Goal: Transaction & Acquisition: Book appointment/travel/reservation

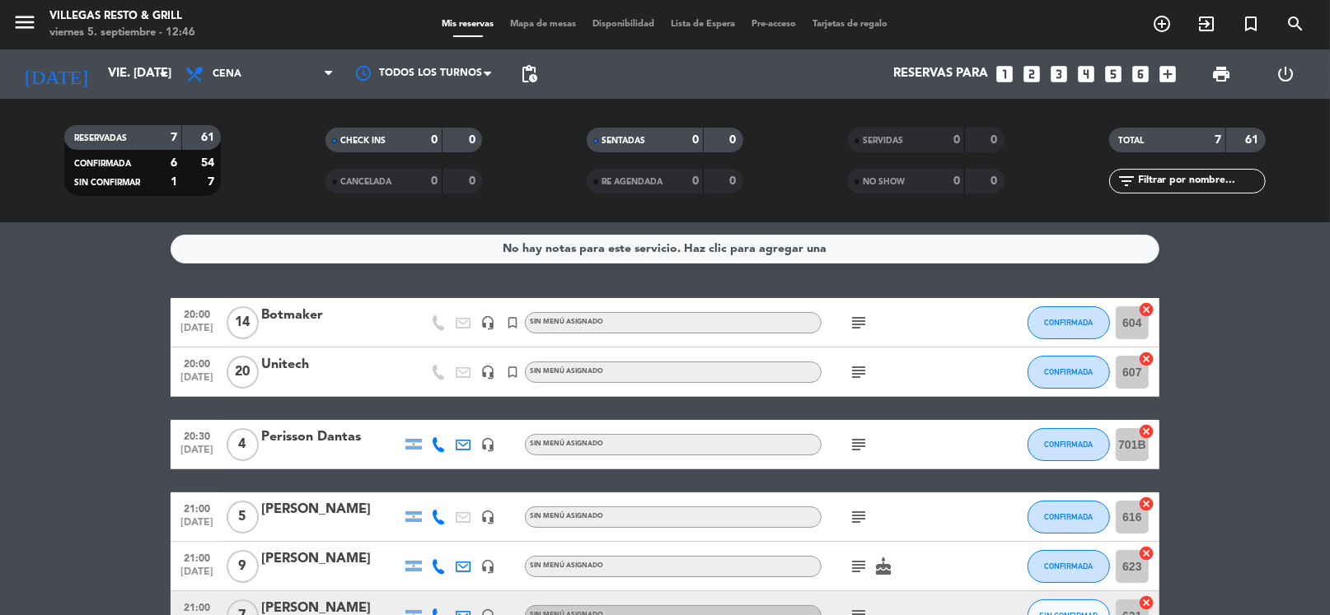
click at [1092, 74] on icon "looks_4" at bounding box center [1085, 73] width 21 height 21
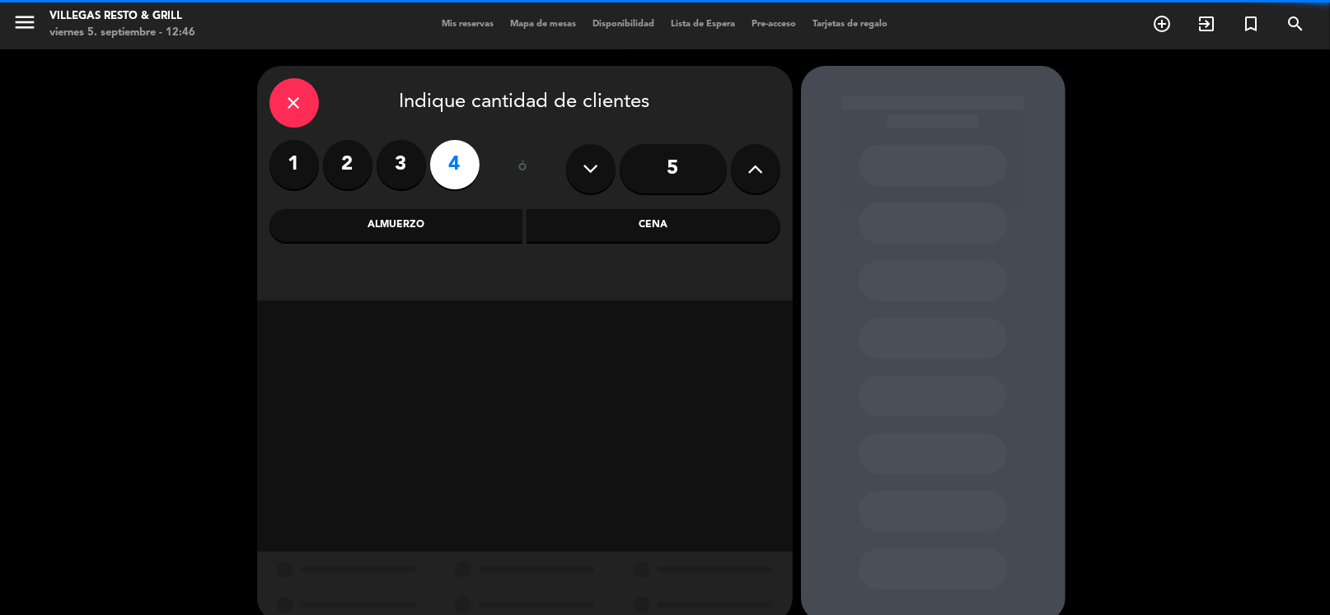
click at [640, 218] on div "Cena" at bounding box center [653, 225] width 254 height 33
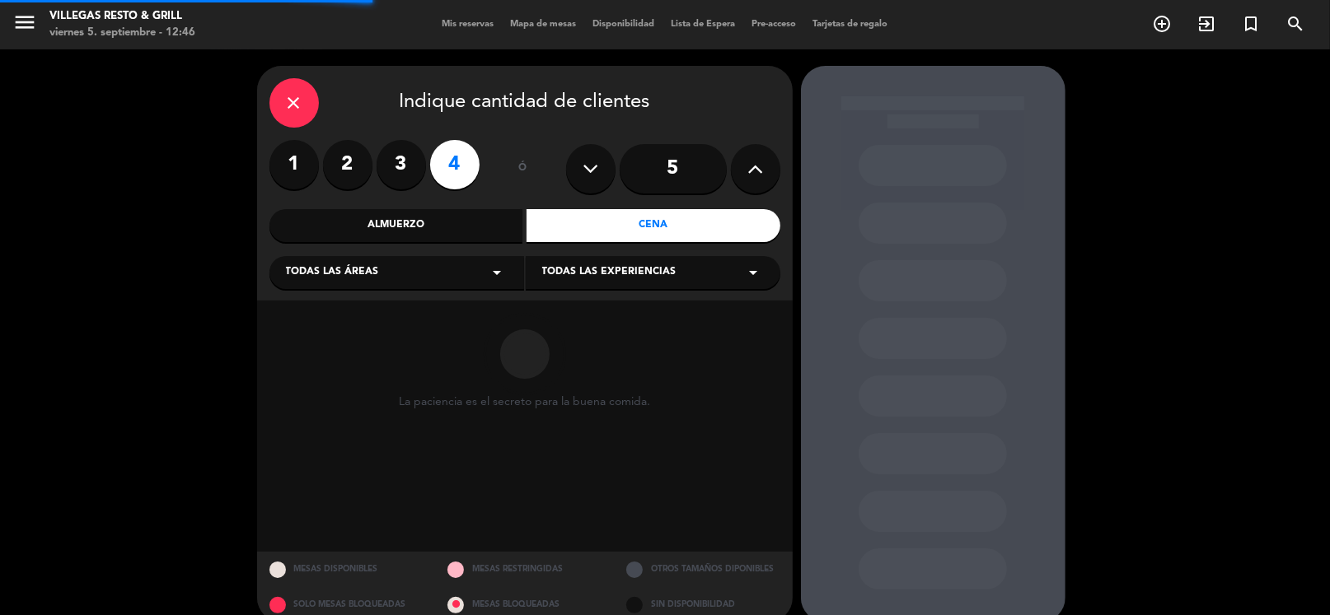
click at [460, 275] on div "Todas las áreas arrow_drop_down" at bounding box center [396, 272] width 255 height 33
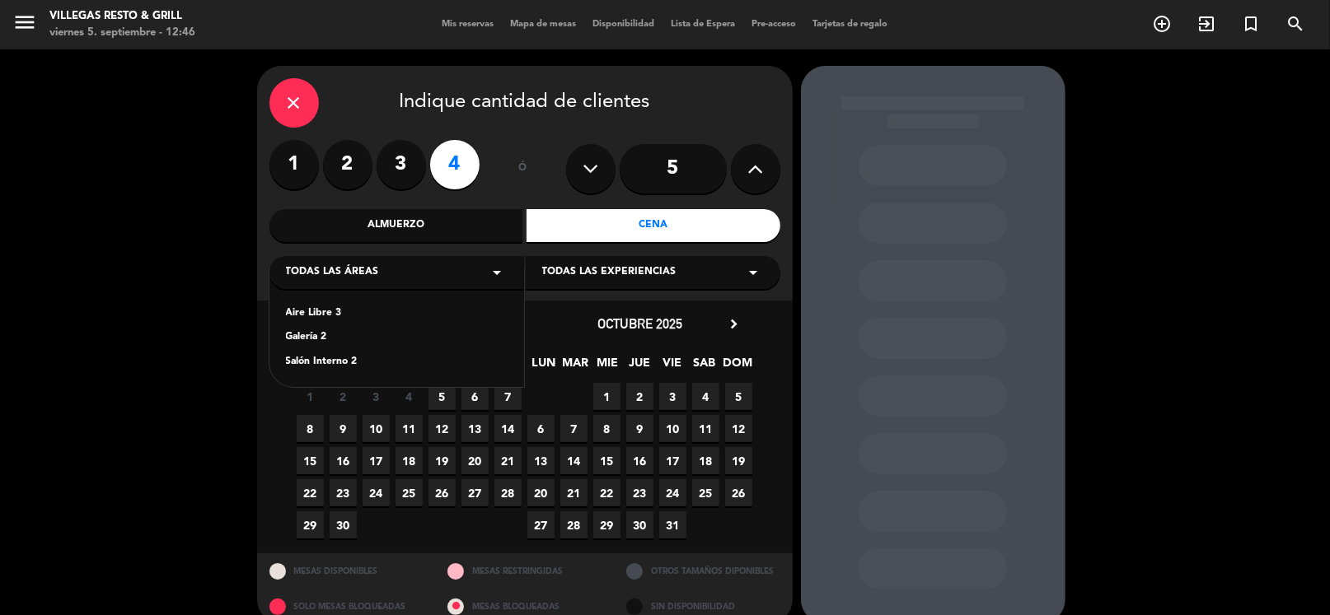
click at [358, 364] on div "Salón Interno 2" at bounding box center [397, 362] width 222 height 16
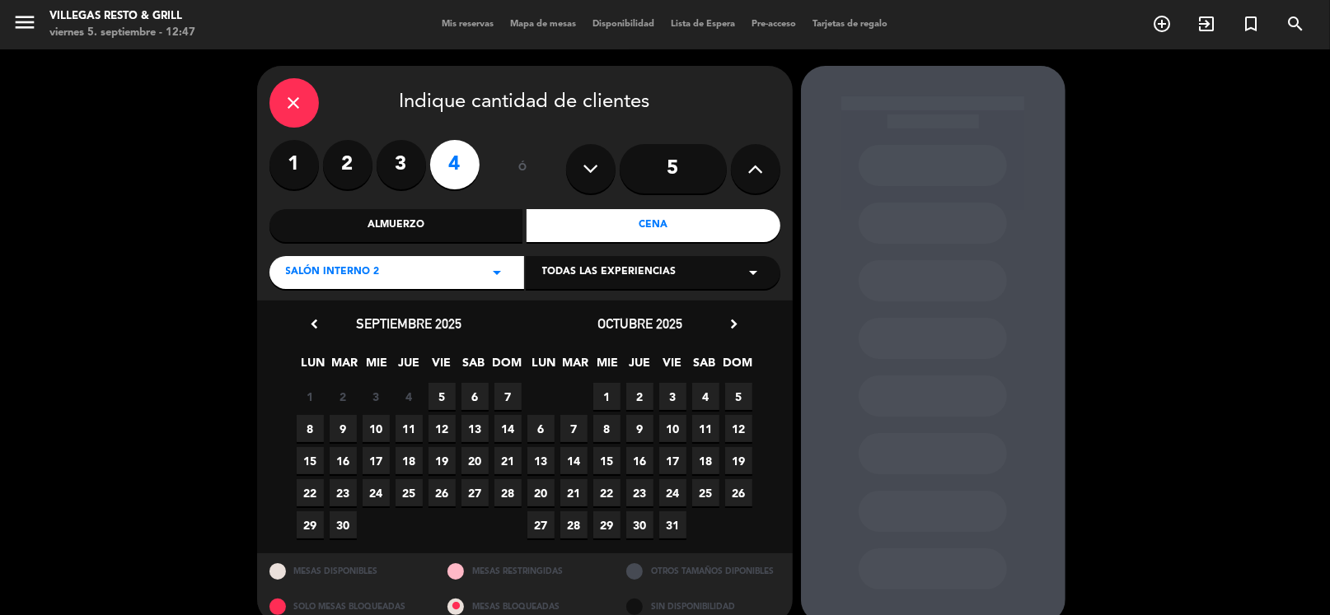
click at [446, 397] on span "5" at bounding box center [441, 396] width 27 height 27
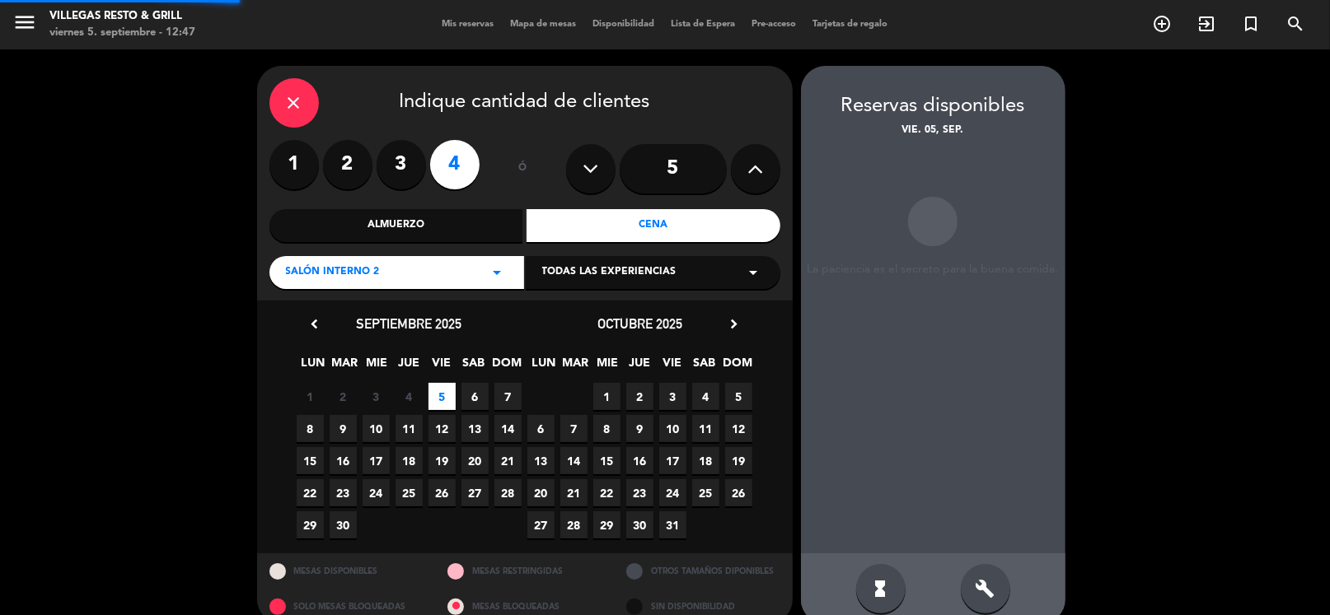
scroll to position [25, 0]
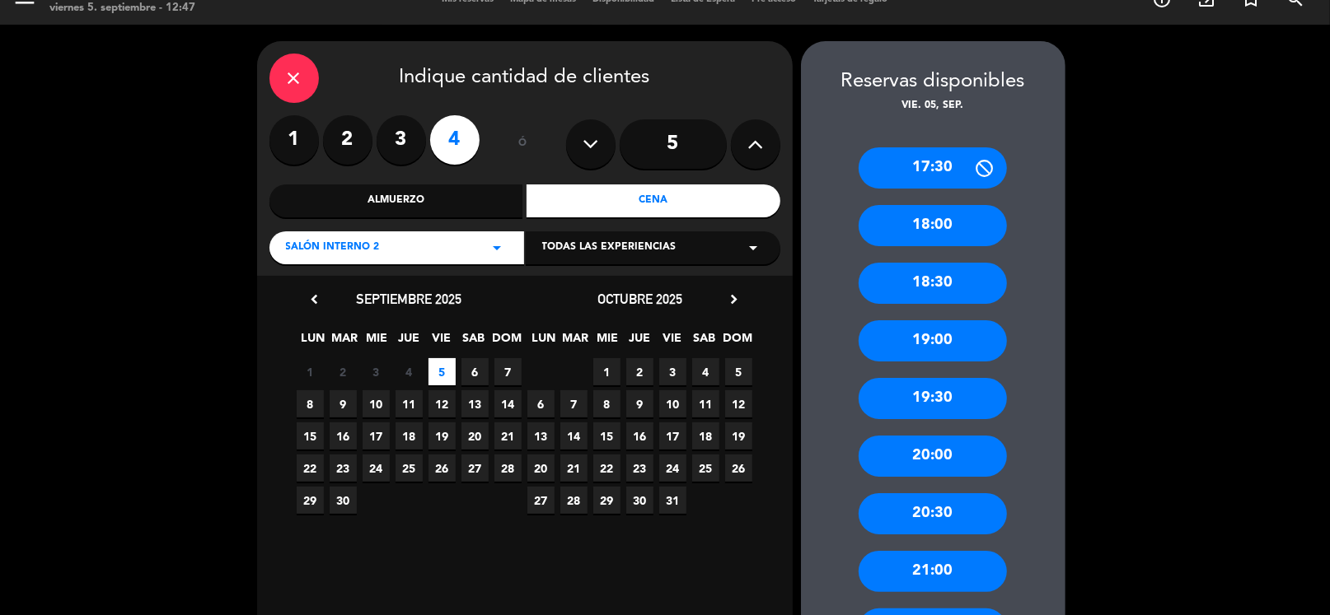
click at [943, 558] on div "21:00" at bounding box center [932, 571] width 148 height 41
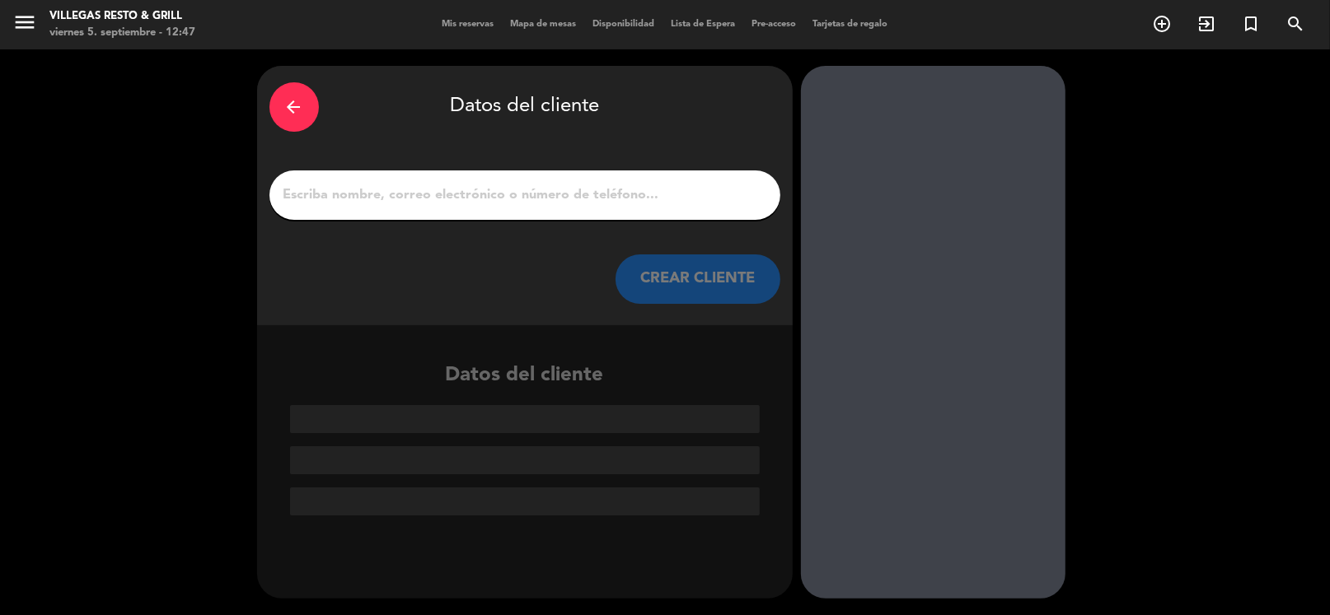
click at [500, 191] on input "1" at bounding box center [525, 195] width 486 height 23
paste input "[PERSON_NAME]"
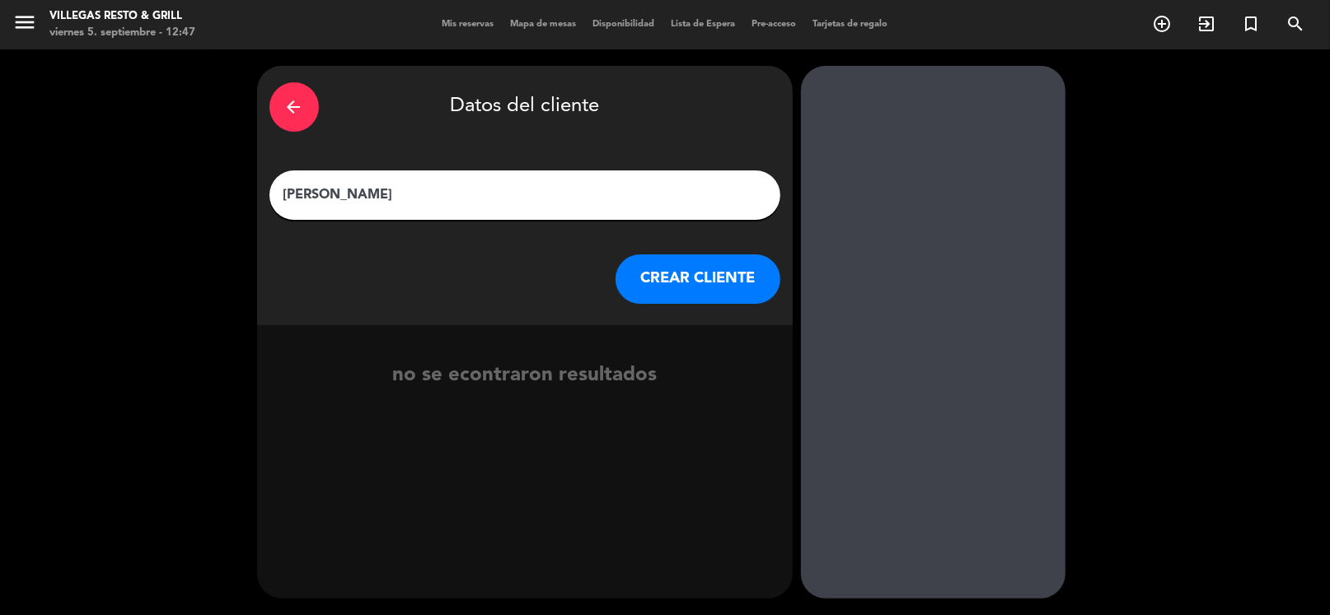
type input "[PERSON_NAME]"
click at [682, 278] on button "CREAR CLIENTE" at bounding box center [697, 279] width 165 height 49
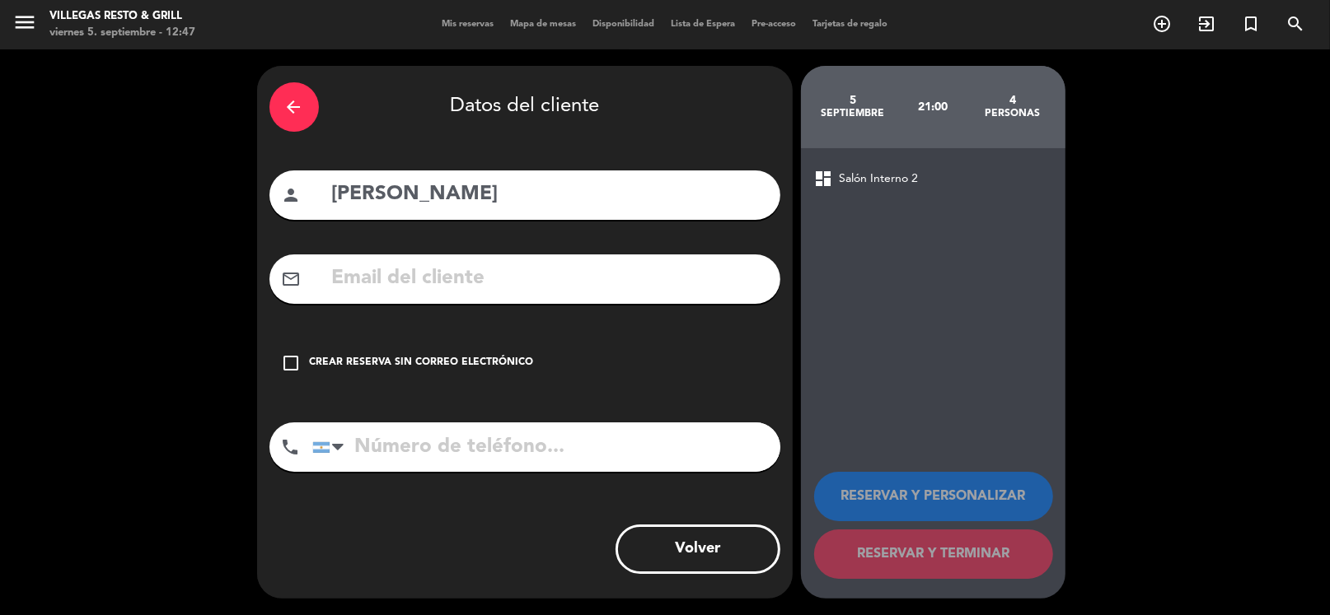
click at [563, 294] on input "text" at bounding box center [548, 279] width 437 height 34
paste input "[EMAIL_ADDRESS][DOMAIN_NAME]"
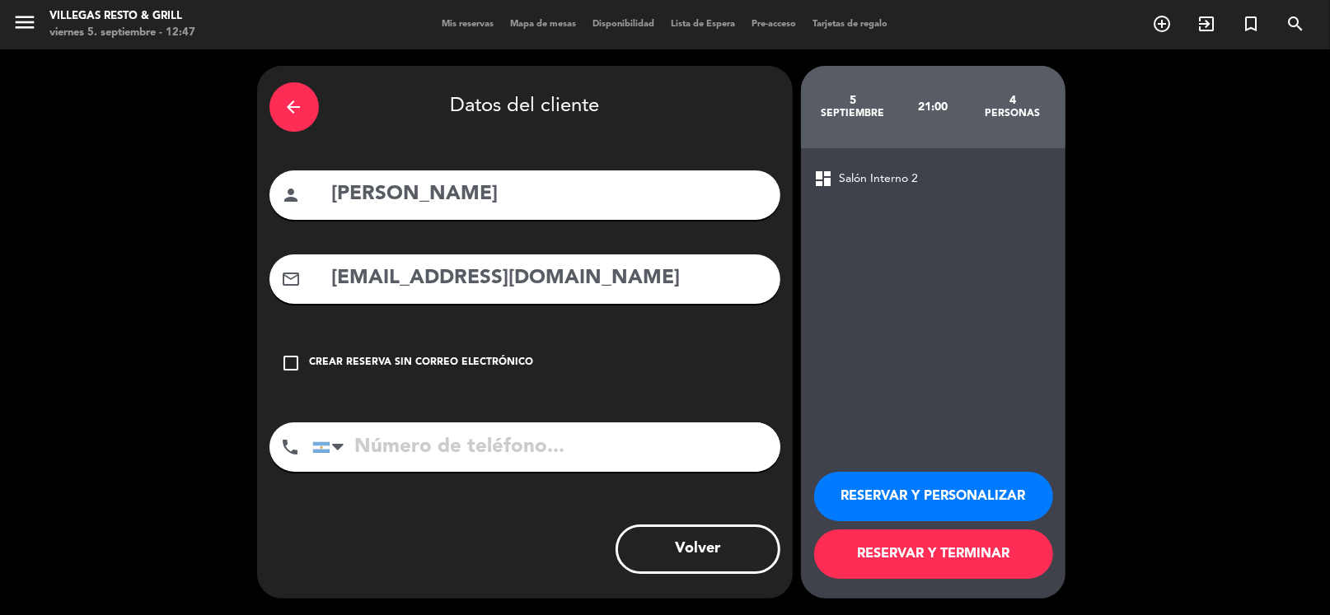
type input "[EMAIL_ADDRESS][DOMAIN_NAME]"
click at [417, 438] on input "tel" at bounding box center [546, 447] width 468 height 49
paste input "[PHONE_NUMBER]"
type input "[PHONE_NUMBER]"
click at [886, 493] on button "RESERVAR Y PERSONALIZAR" at bounding box center [933, 496] width 239 height 49
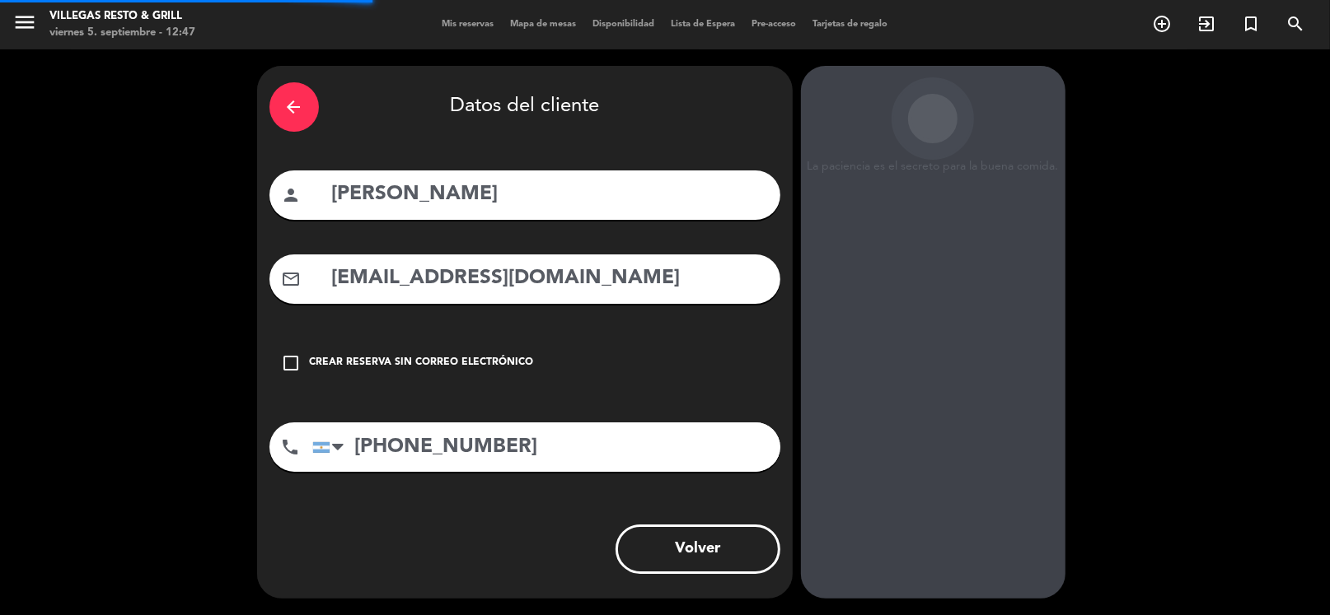
scroll to position [43, 0]
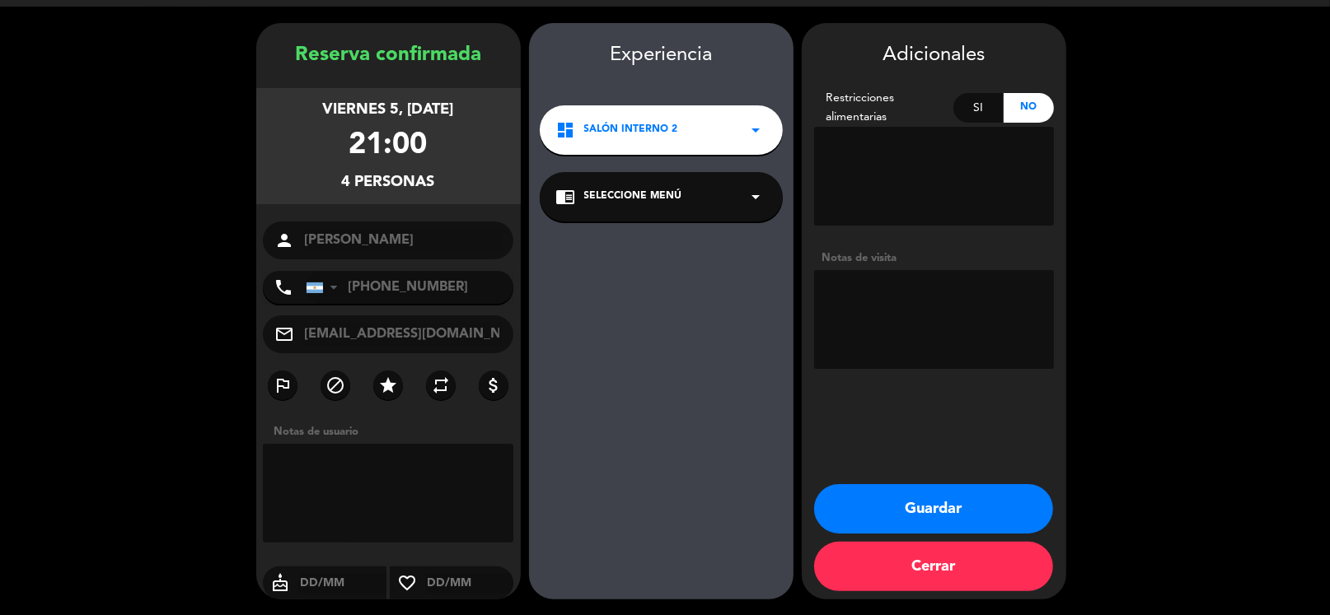
click at [897, 310] on textarea at bounding box center [934, 319] width 240 height 99
type textarea "fio salon interior"
drag, startPoint x: 941, startPoint y: 515, endPoint x: 928, endPoint y: 516, distance: 12.5
click at [941, 514] on button "Guardar" at bounding box center [933, 508] width 239 height 49
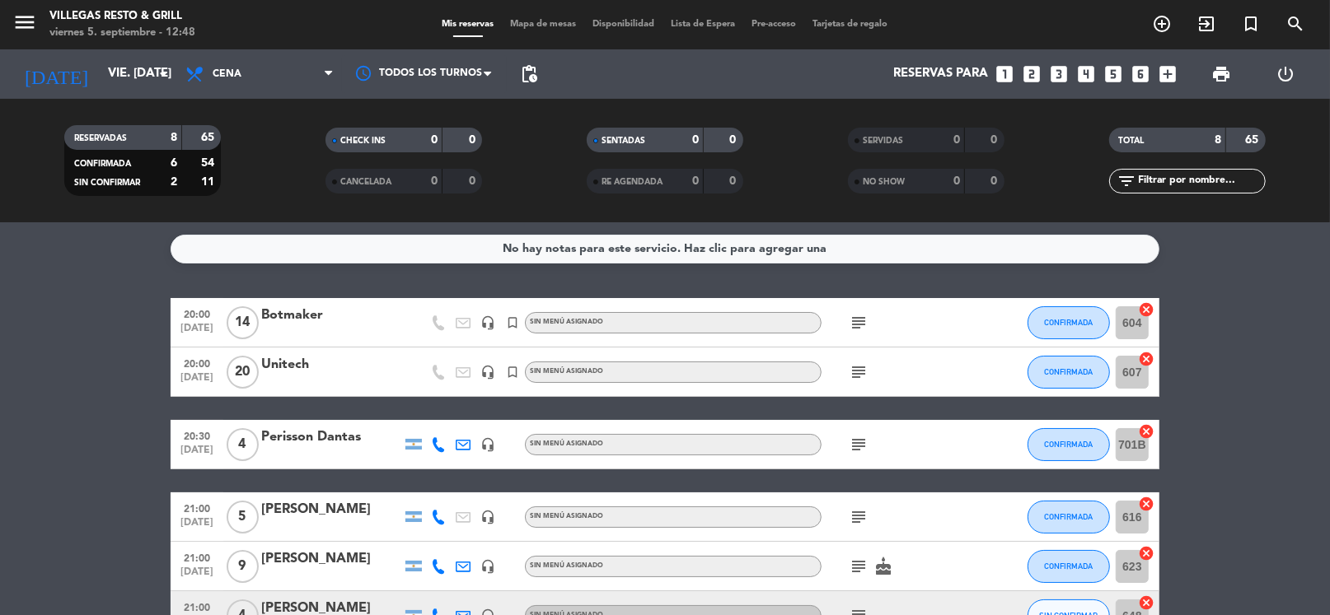
click at [1091, 76] on icon "looks_4" at bounding box center [1085, 73] width 21 height 21
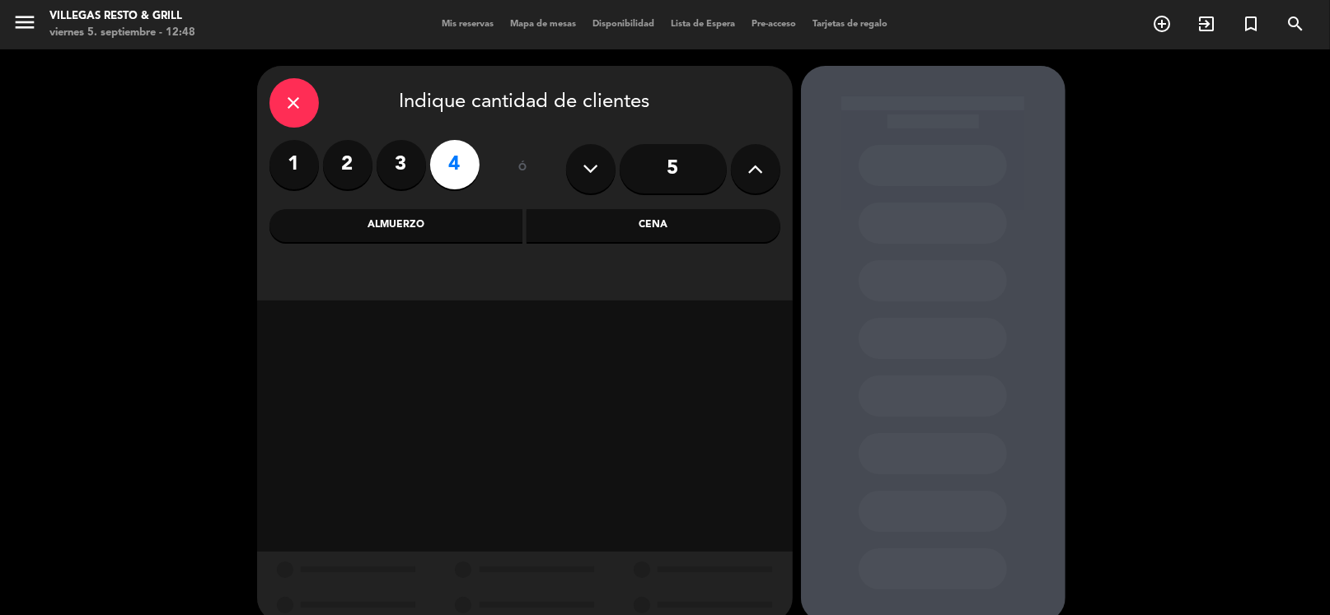
click at [437, 234] on div "Almuerzo" at bounding box center [396, 225] width 254 height 33
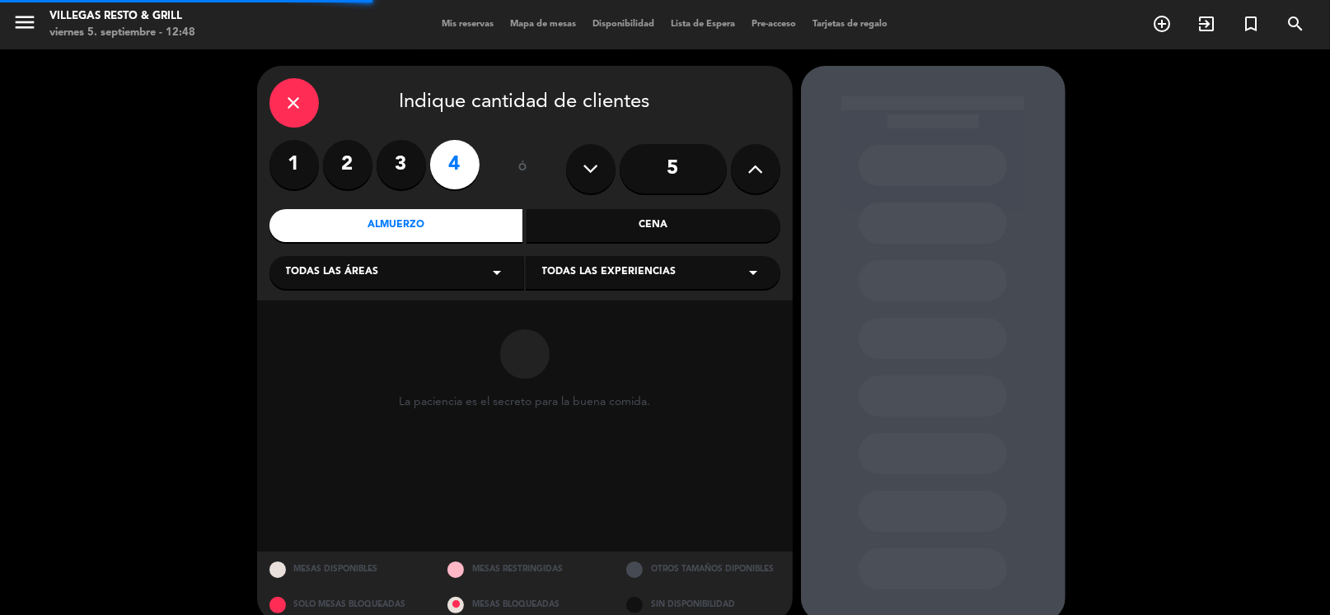
click at [388, 301] on div "La paciencia es el secreto para la buena comida." at bounding box center [524, 426] width 535 height 251
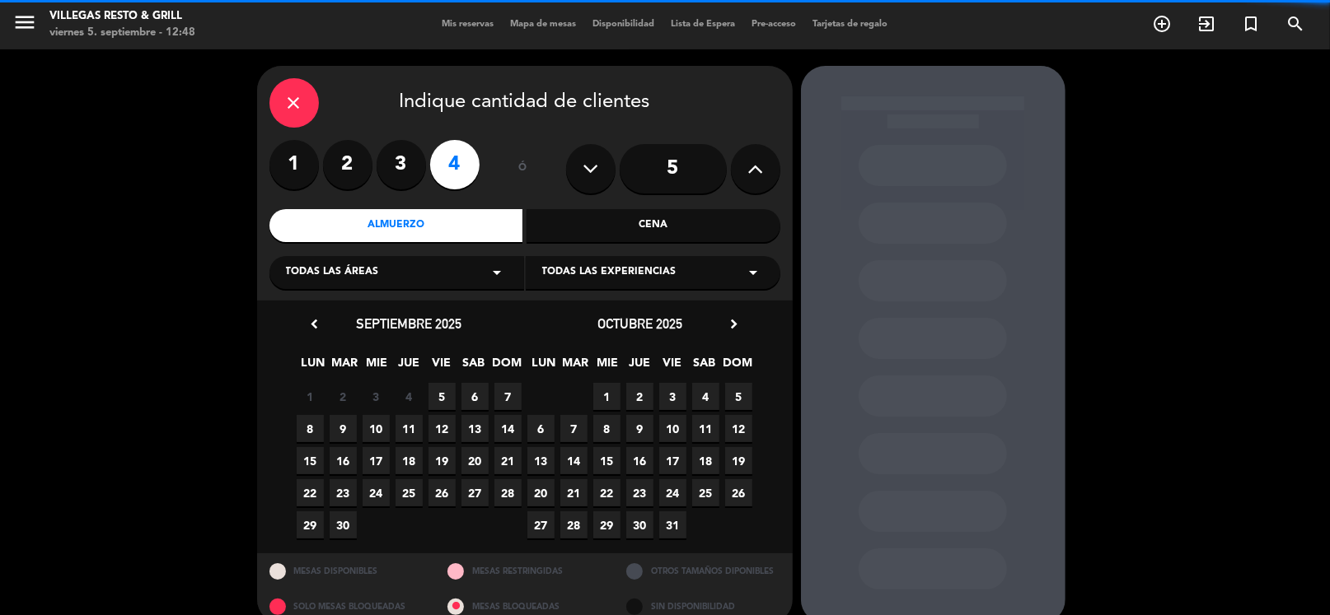
drag, startPoint x: 395, startPoint y: 293, endPoint x: 404, endPoint y: 278, distance: 18.5
click at [395, 292] on div "close Indique cantidad de clientes 1 2 3 4 ó 5 Almuerzo Cena Todas las áreas ar…" at bounding box center [524, 183] width 535 height 235
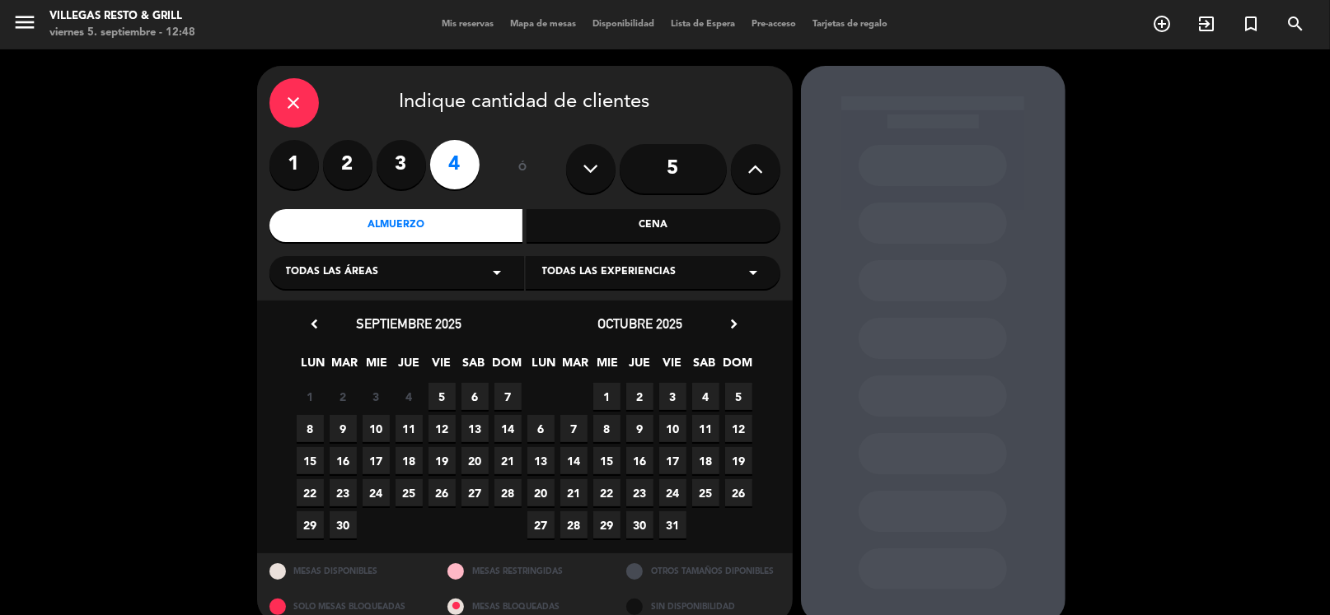
click at [415, 275] on div "Todas las áreas arrow_drop_down" at bounding box center [396, 272] width 255 height 33
click at [334, 367] on div "Salón Interno 2" at bounding box center [397, 362] width 222 height 16
click at [504, 394] on span "7" at bounding box center [507, 396] width 27 height 27
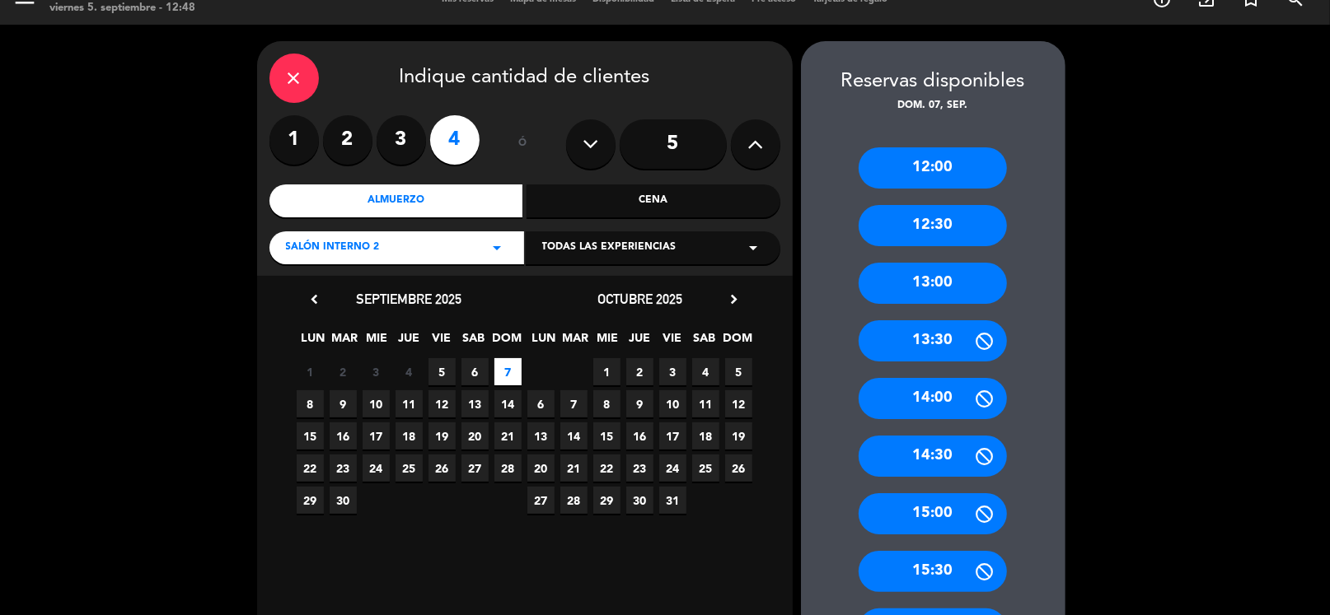
click at [930, 337] on div "13:30" at bounding box center [932, 340] width 148 height 41
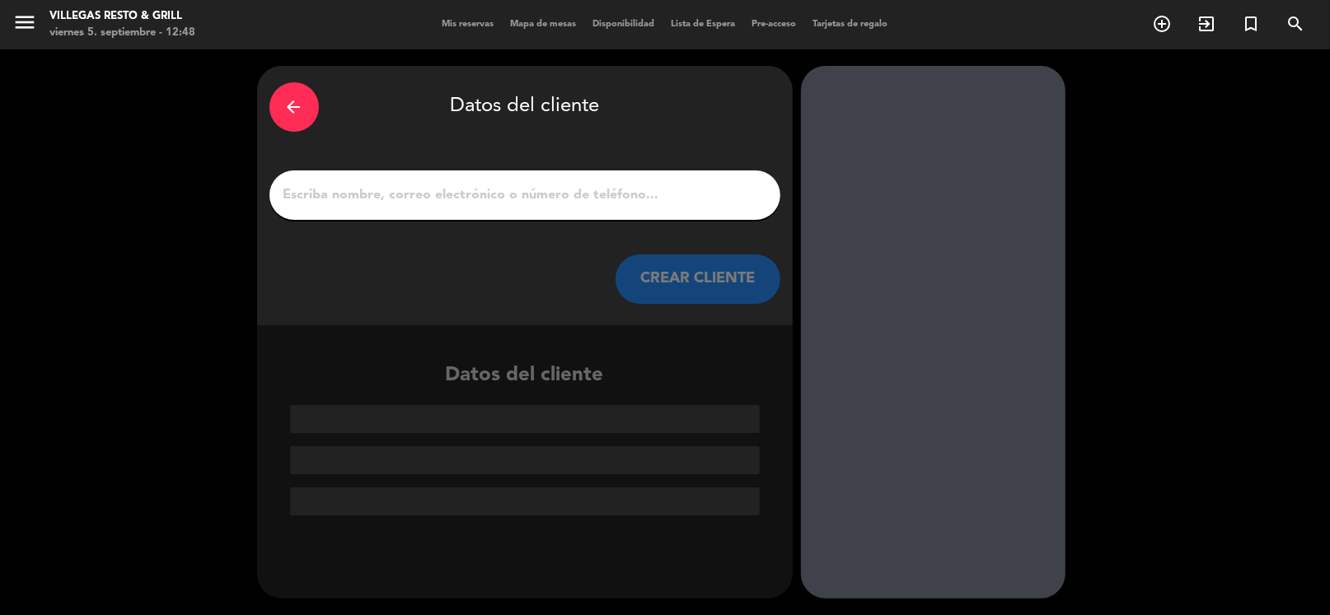
click at [585, 193] on input "1" at bounding box center [525, 195] width 486 height 23
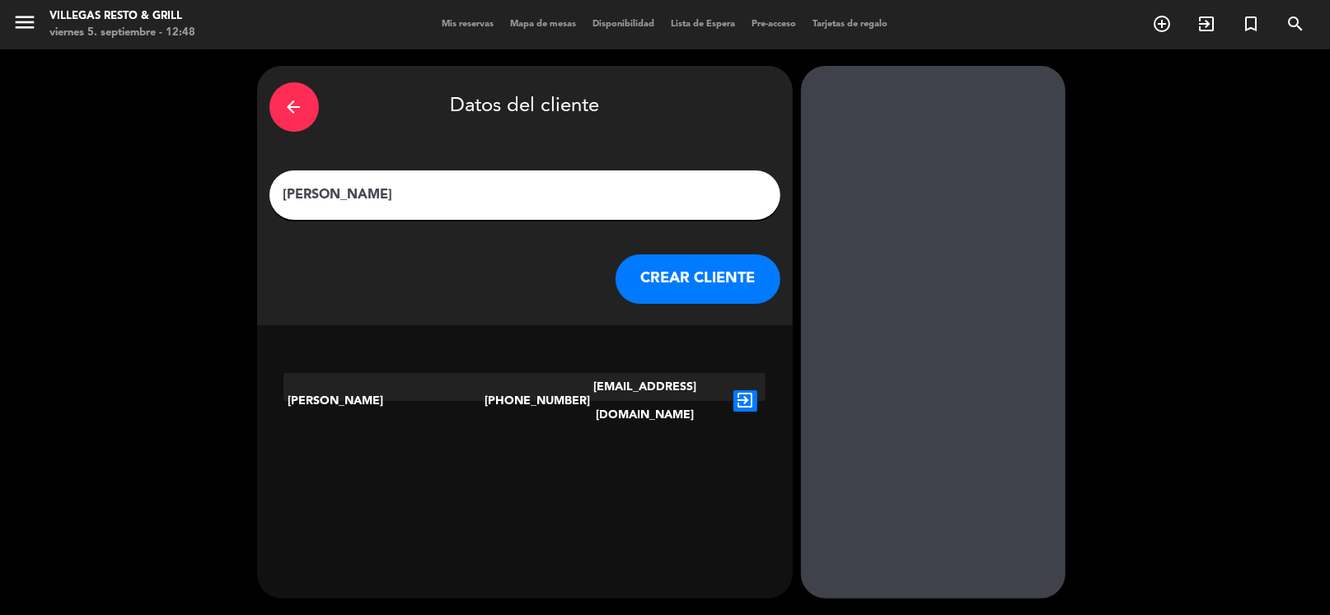
type input "[PERSON_NAME]"
click at [736, 390] on icon "exit_to_app" at bounding box center [745, 400] width 24 height 21
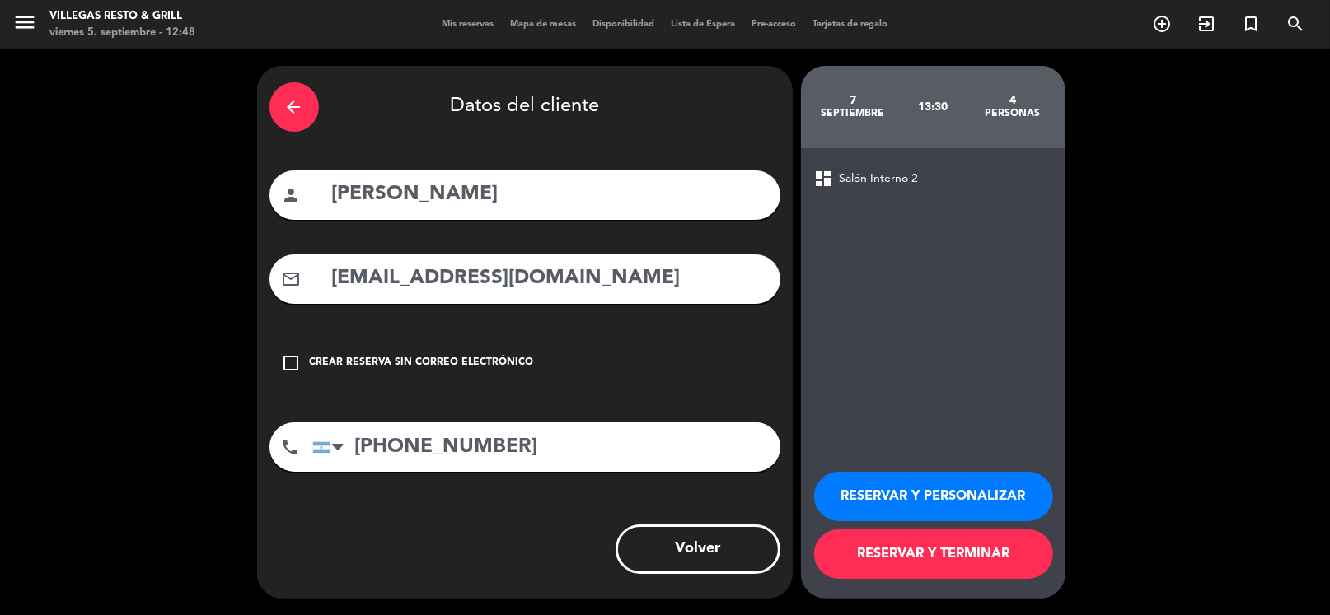
click at [861, 496] on button "RESERVAR Y PERSONALIZAR" at bounding box center [933, 496] width 239 height 49
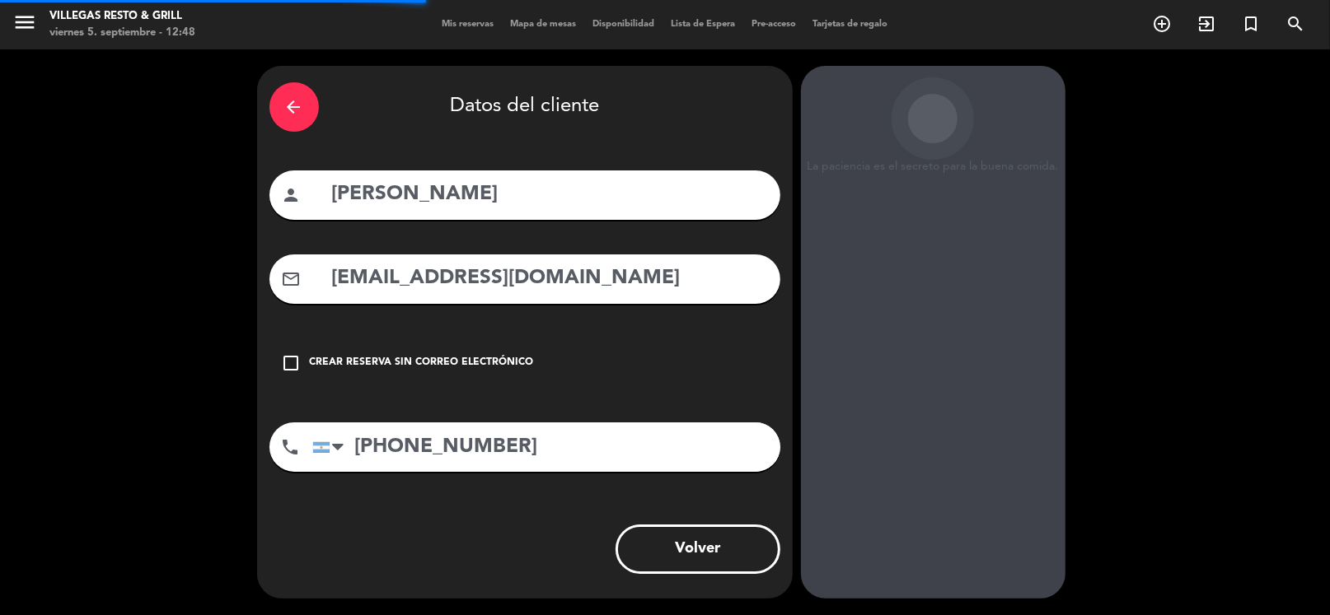
scroll to position [43, 0]
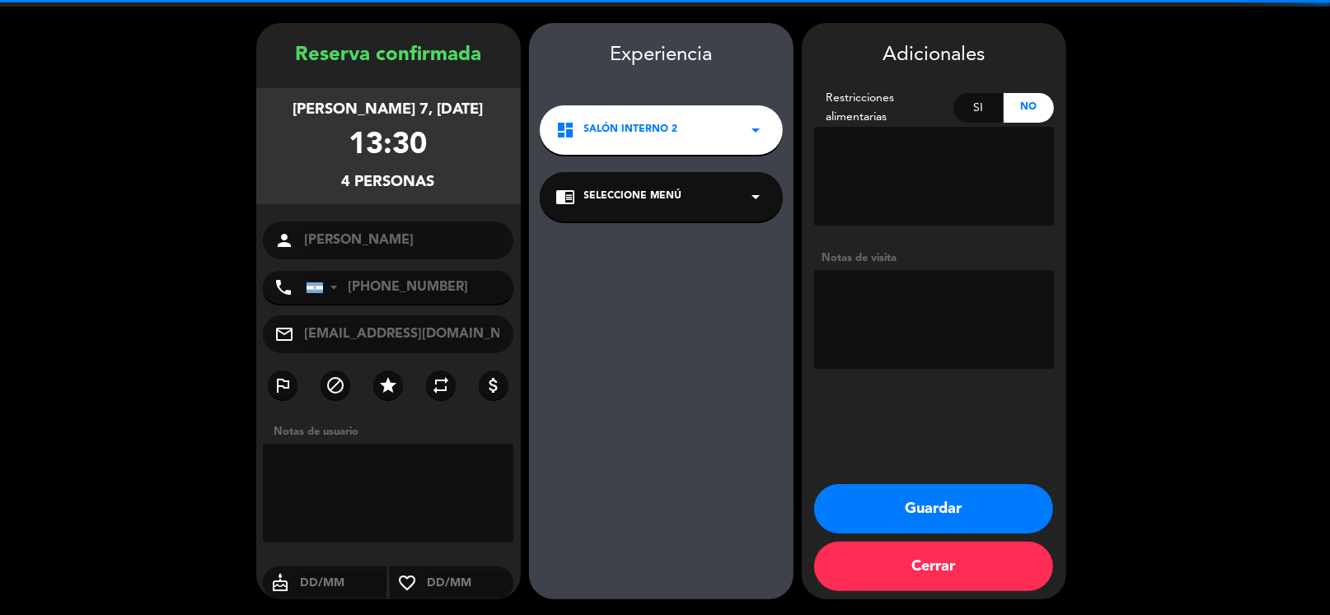
click at [898, 307] on textarea at bounding box center [934, 319] width 240 height 99
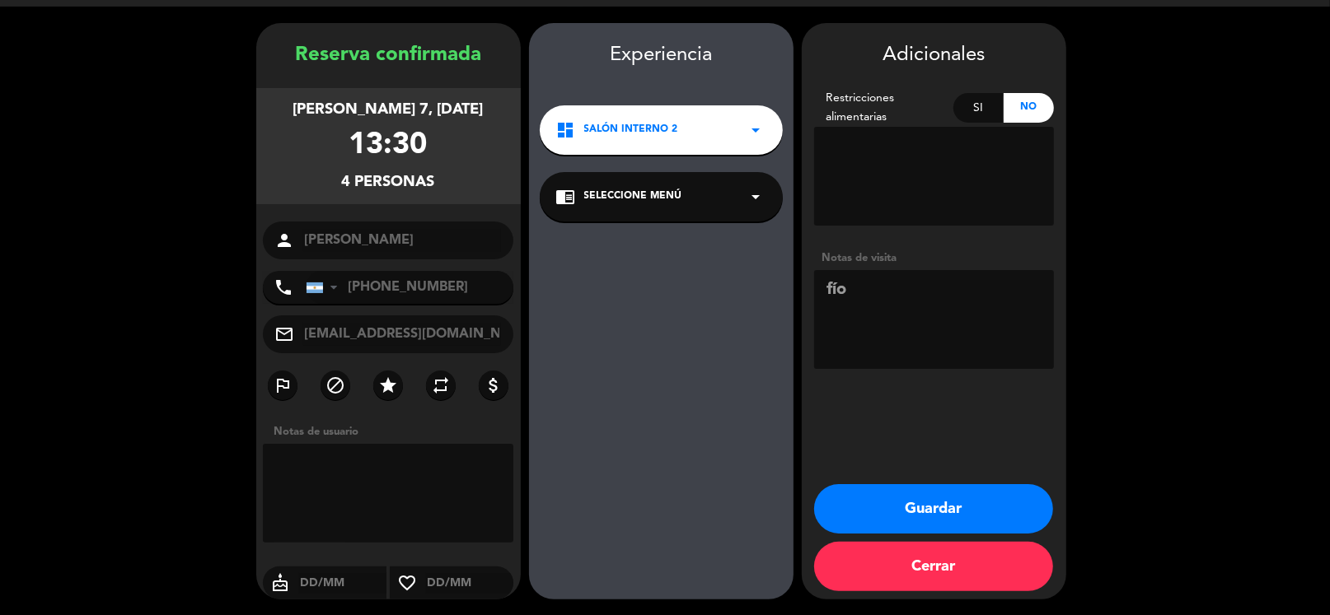
type textarea "fío"
click at [914, 504] on button "Guardar" at bounding box center [933, 508] width 239 height 49
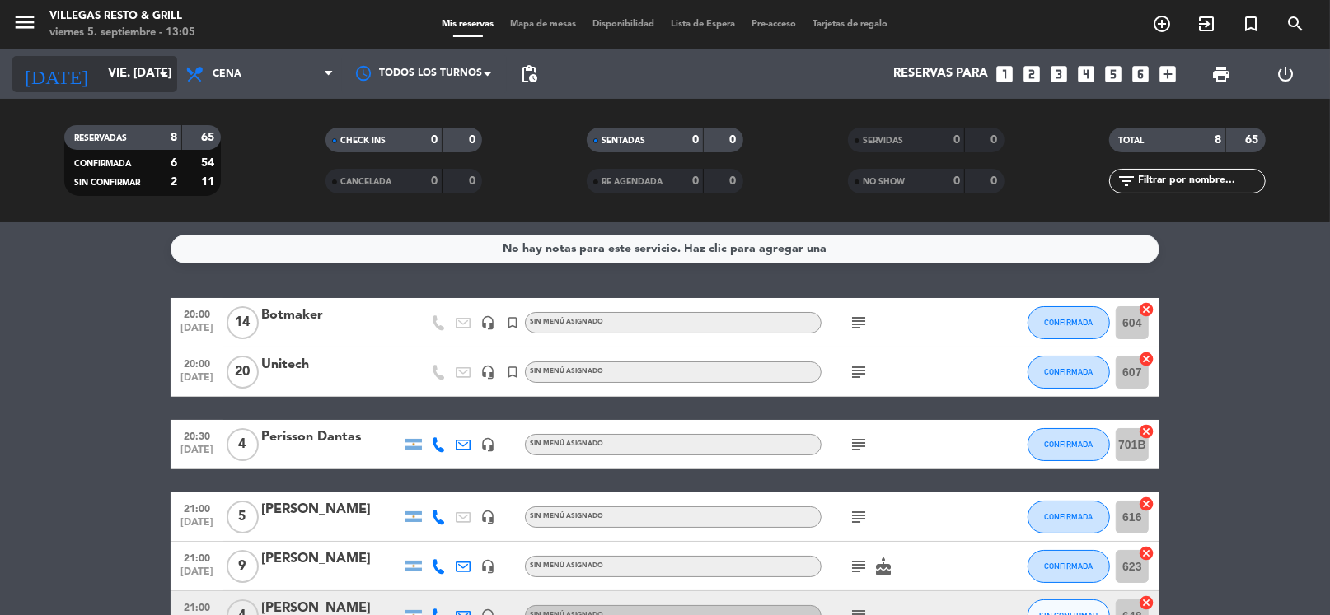
click at [100, 85] on input "vie. [DATE]" at bounding box center [180, 73] width 161 height 31
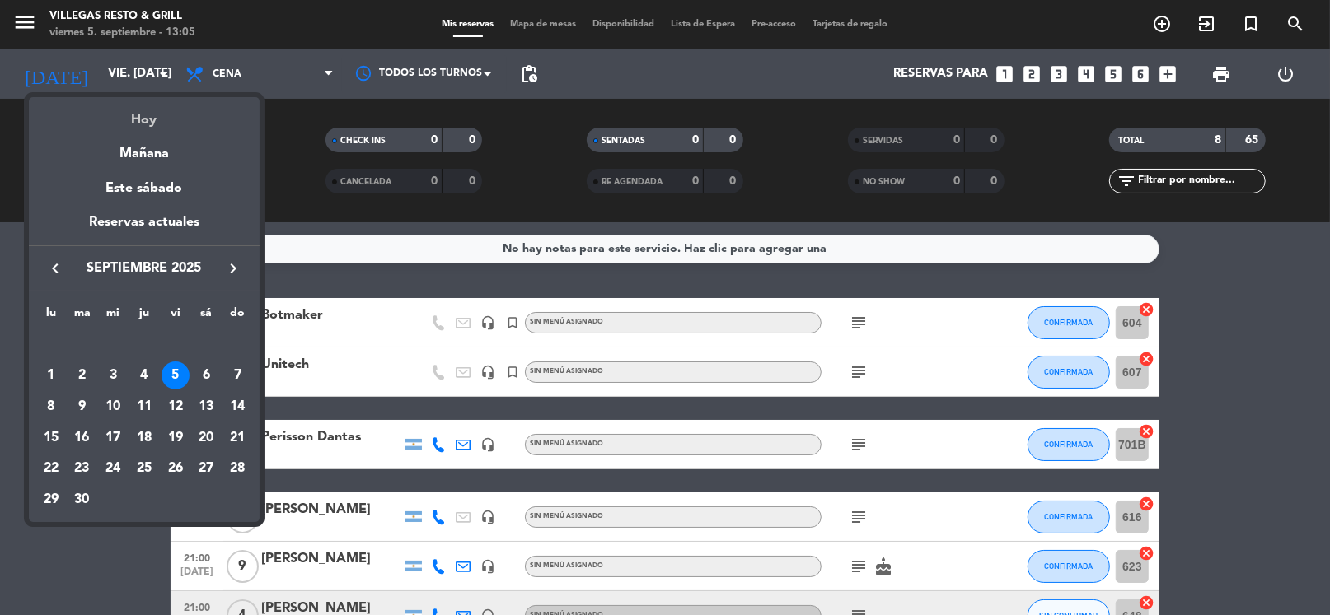
click at [150, 119] on div "Hoy" at bounding box center [144, 114] width 231 height 34
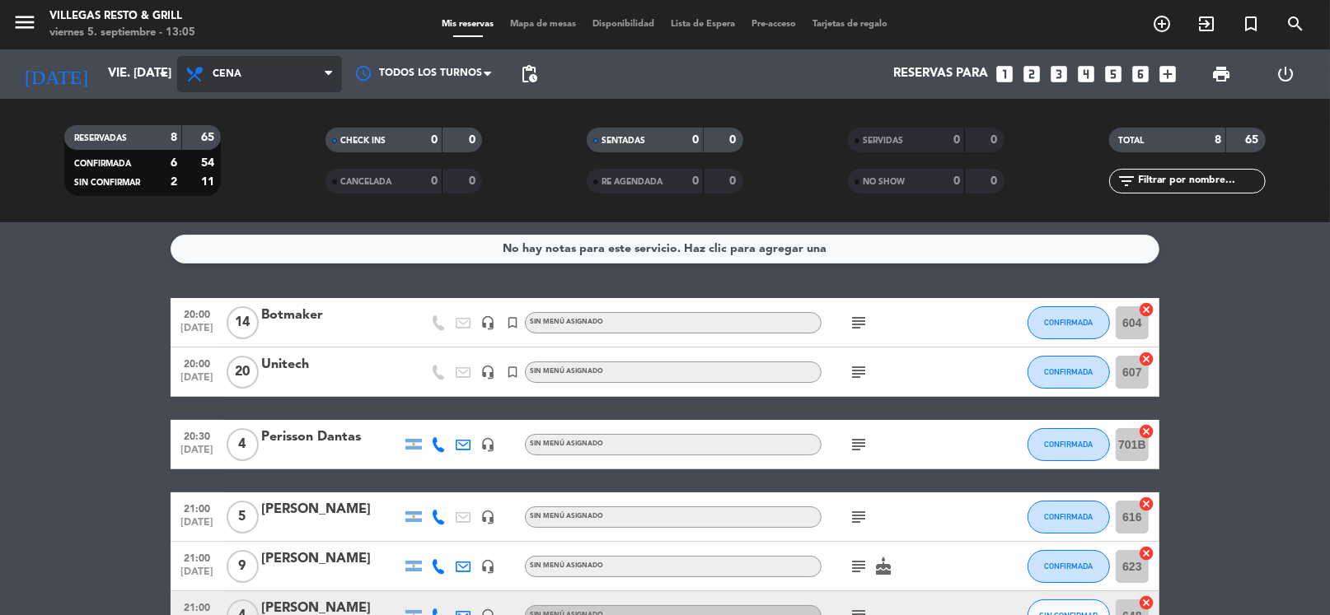
click at [241, 61] on span "Cena" at bounding box center [259, 74] width 165 height 36
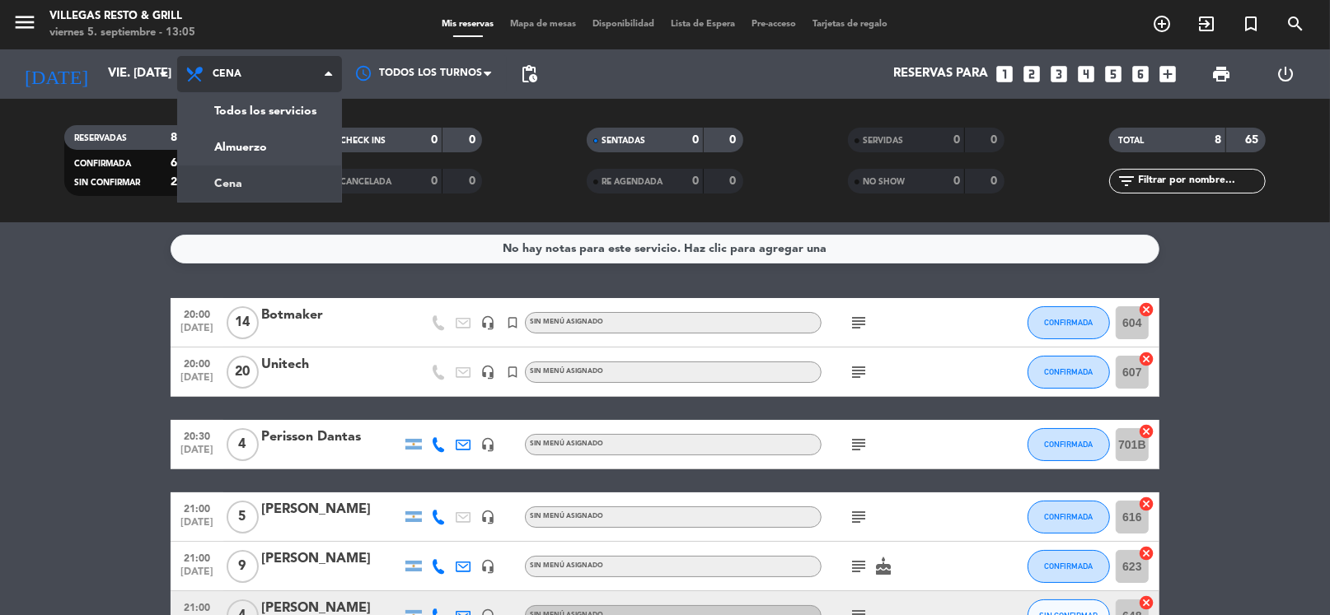
click at [241, 168] on div "menu Villegas Resto & Grill viernes 5. septiembre - 13:05 Mis reservas Mapa de …" at bounding box center [665, 111] width 1330 height 222
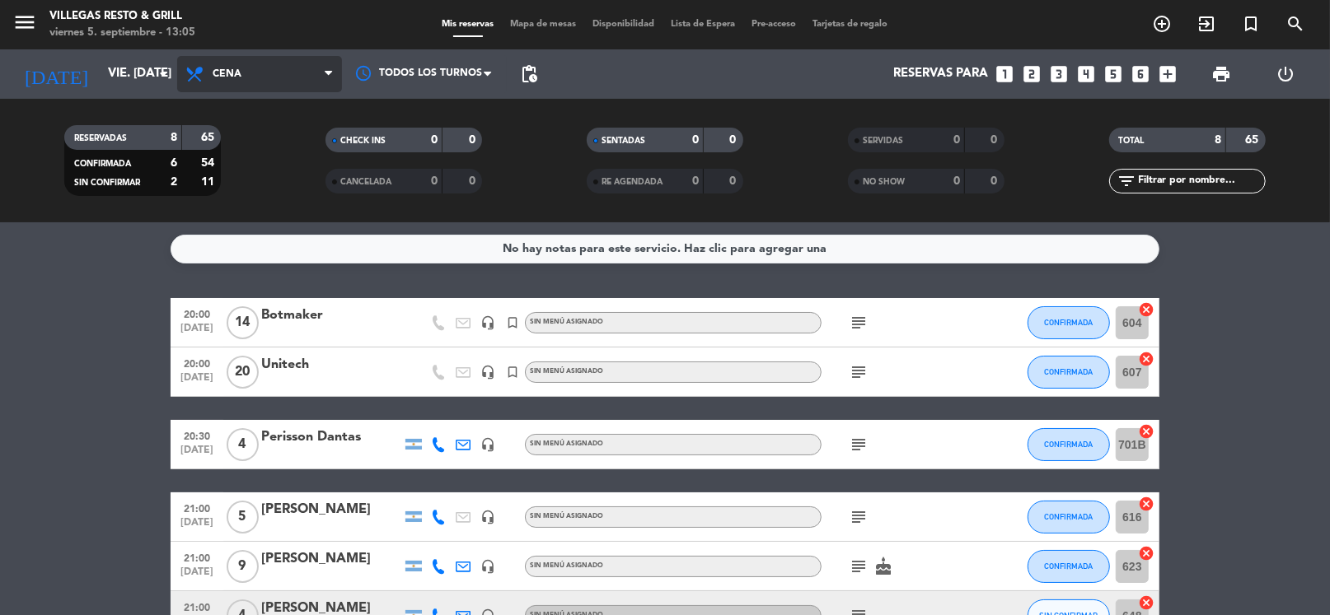
click at [240, 90] on span "Cena" at bounding box center [259, 74] width 165 height 36
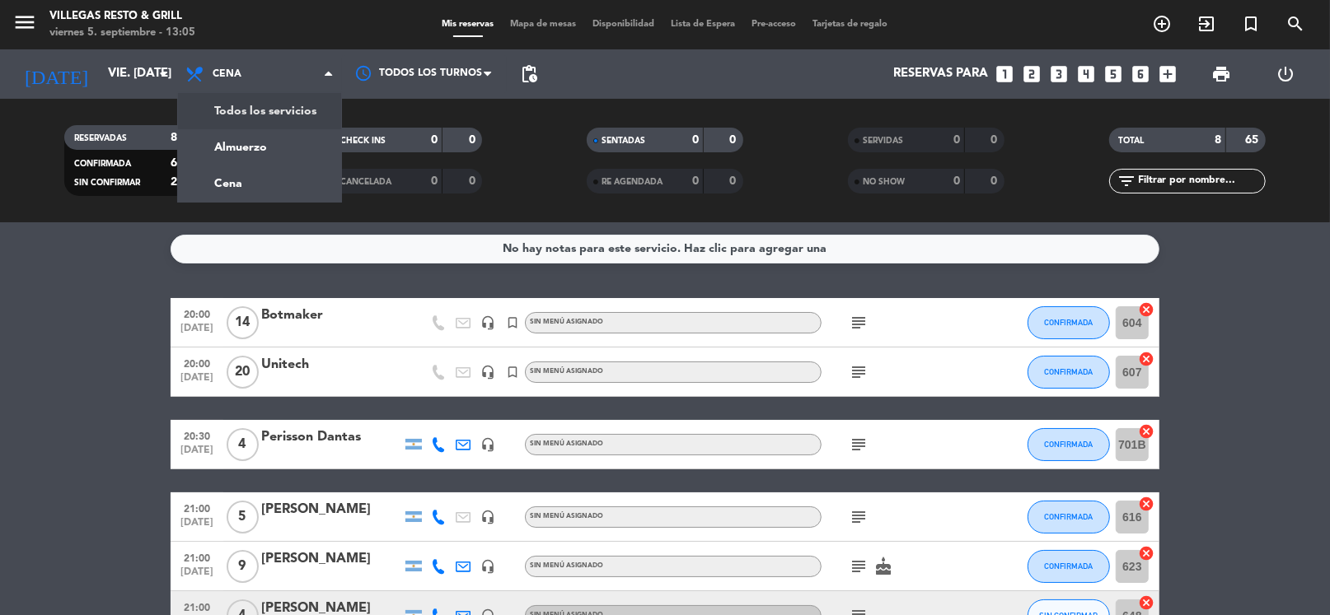
click at [250, 135] on div "menu Villegas Resto & Grill viernes 5. septiembre - 13:05 Mis reservas Mapa de …" at bounding box center [665, 111] width 1330 height 222
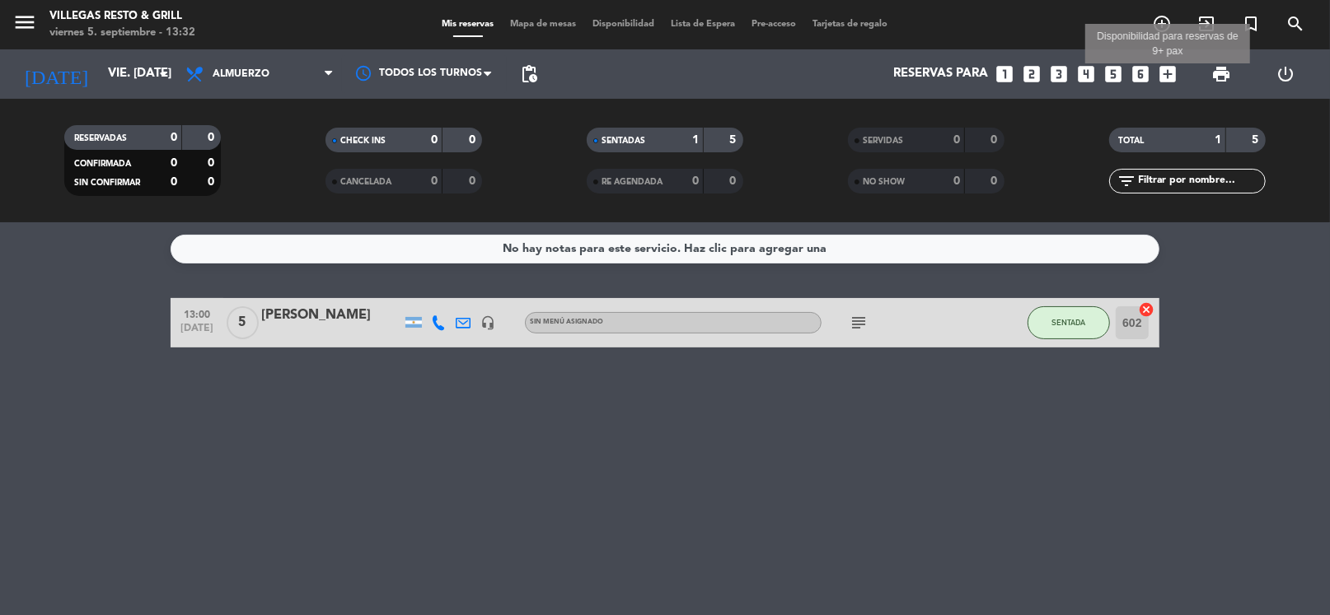
click at [1171, 64] on icon "add_box" at bounding box center [1167, 73] width 21 height 21
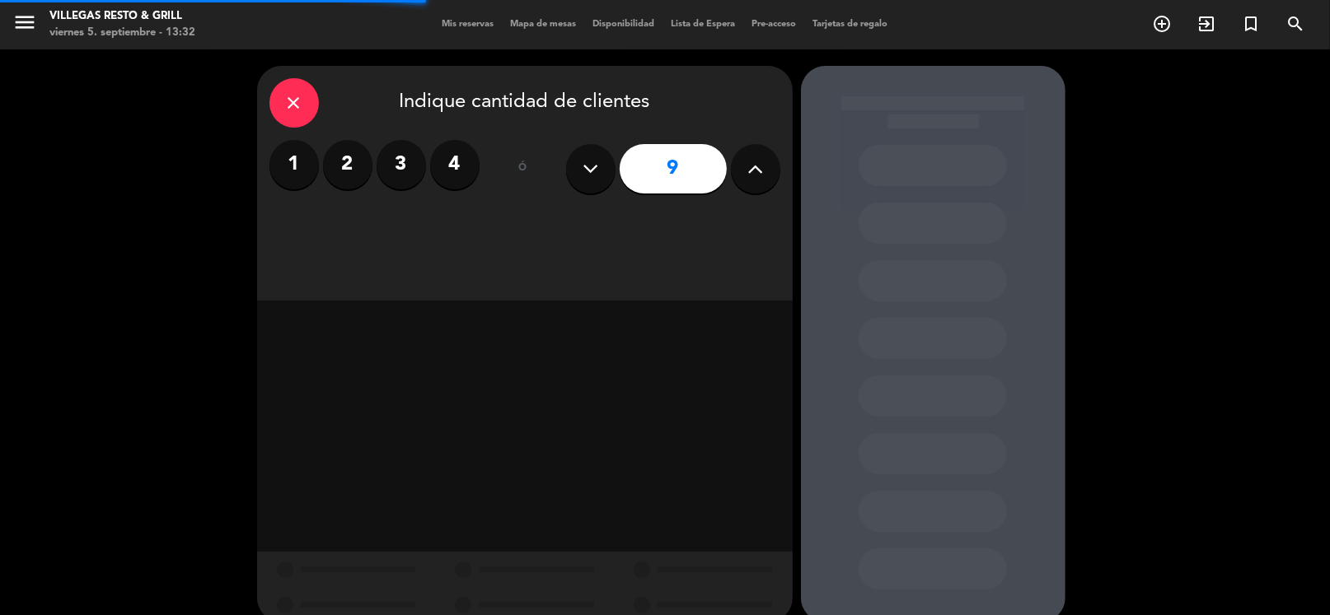
click at [591, 169] on icon at bounding box center [590, 169] width 16 height 25
type input "8"
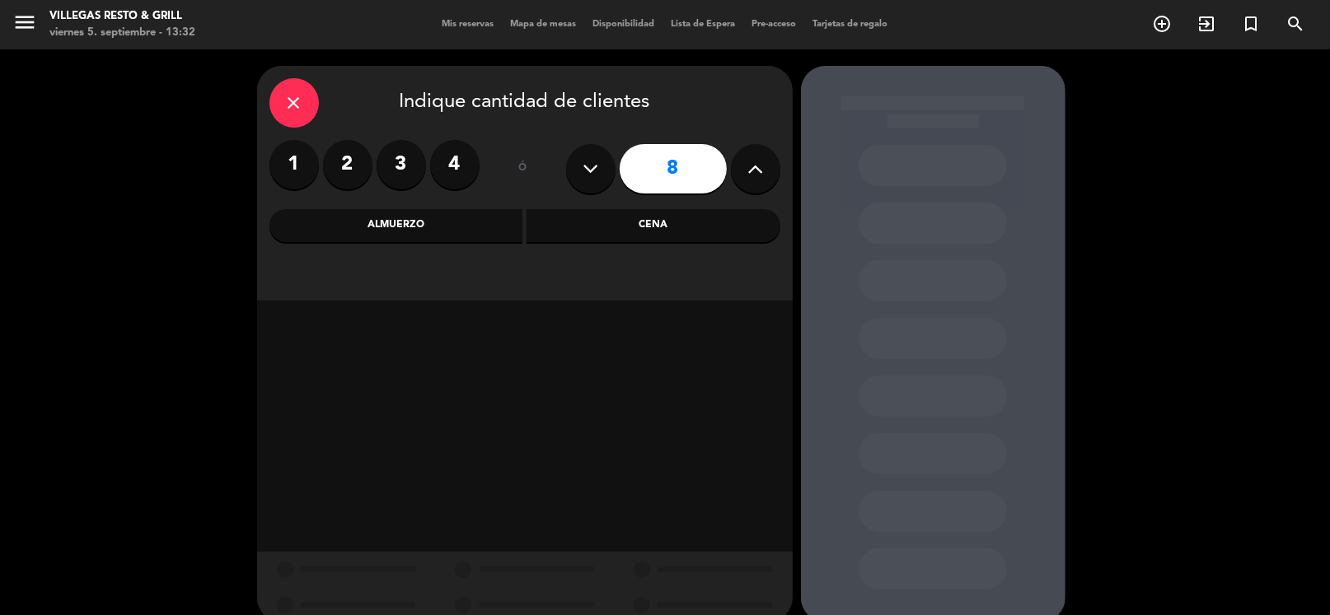
click at [601, 216] on div "Cena" at bounding box center [653, 225] width 254 height 33
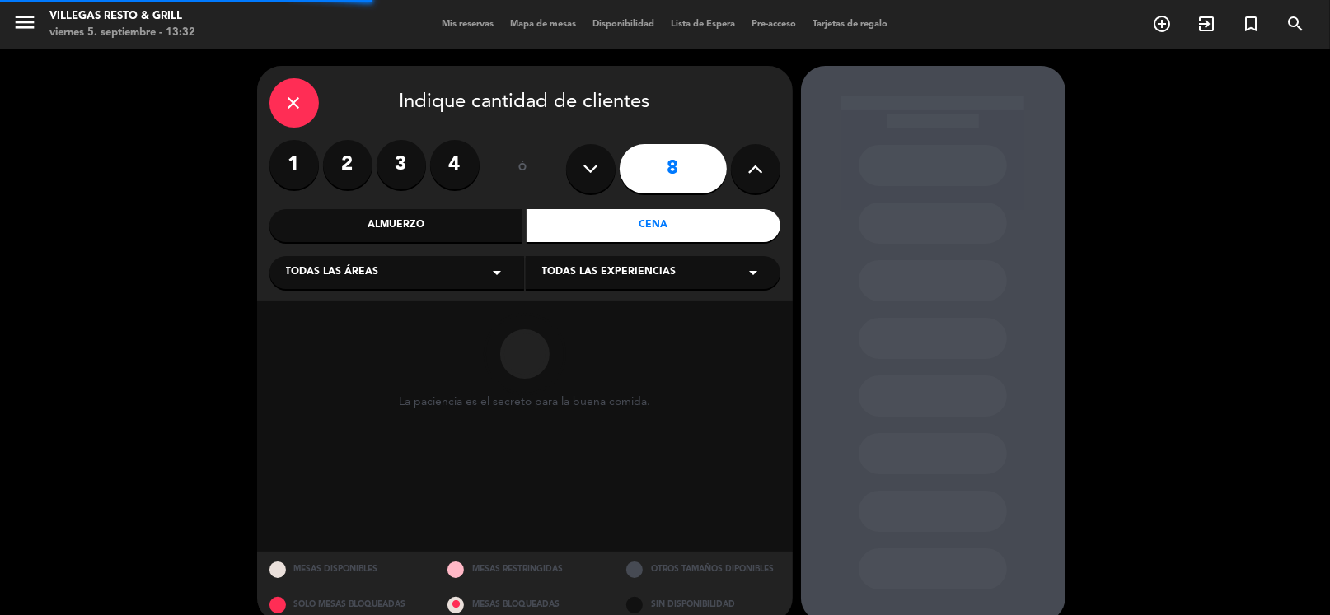
click at [407, 224] on div "Almuerzo" at bounding box center [396, 225] width 254 height 33
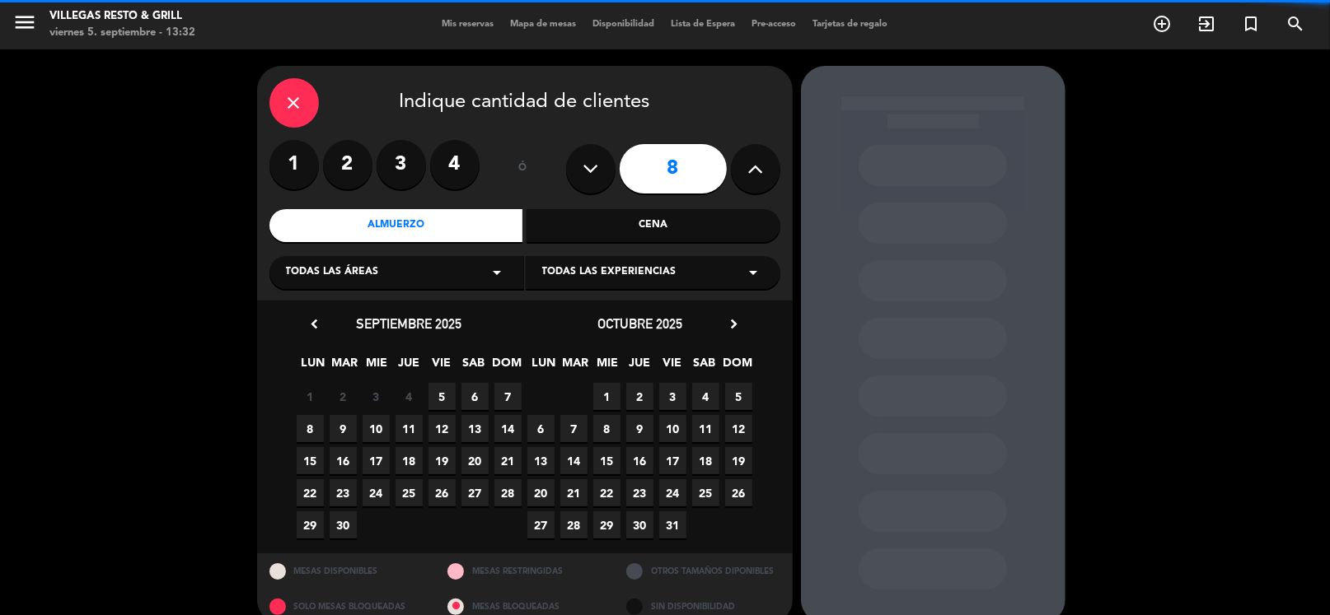
click at [440, 279] on div "Todas las áreas arrow_drop_down" at bounding box center [396, 272] width 255 height 33
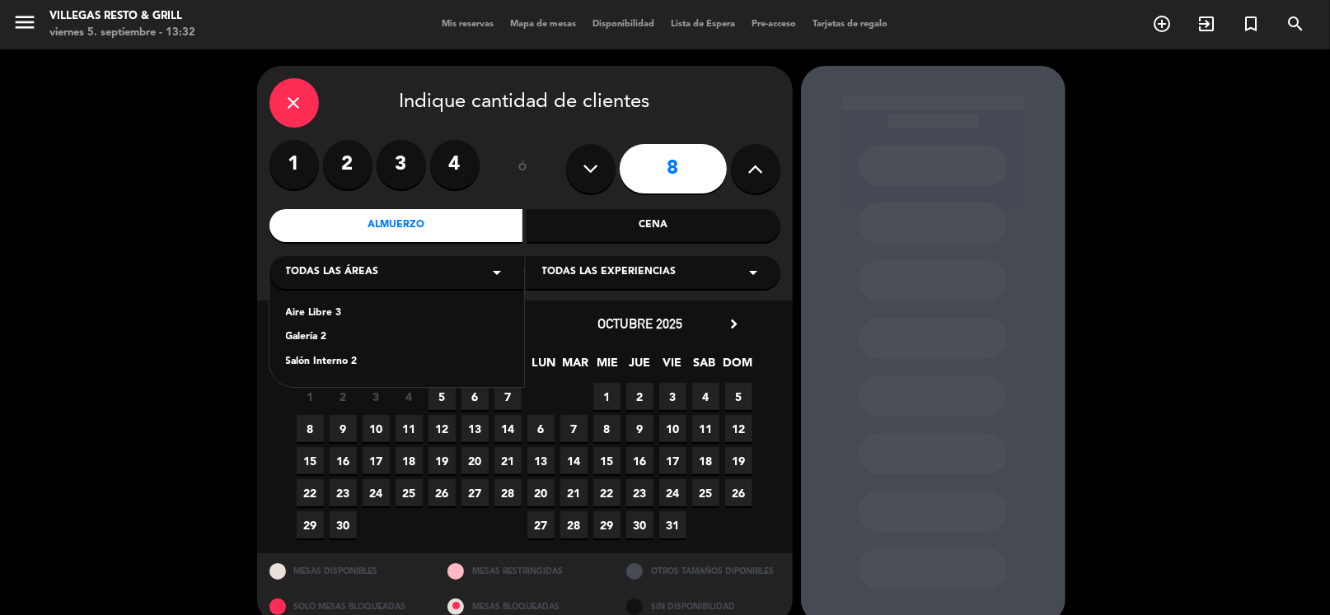
click at [338, 358] on div "Salón Interno 2" at bounding box center [397, 362] width 222 height 16
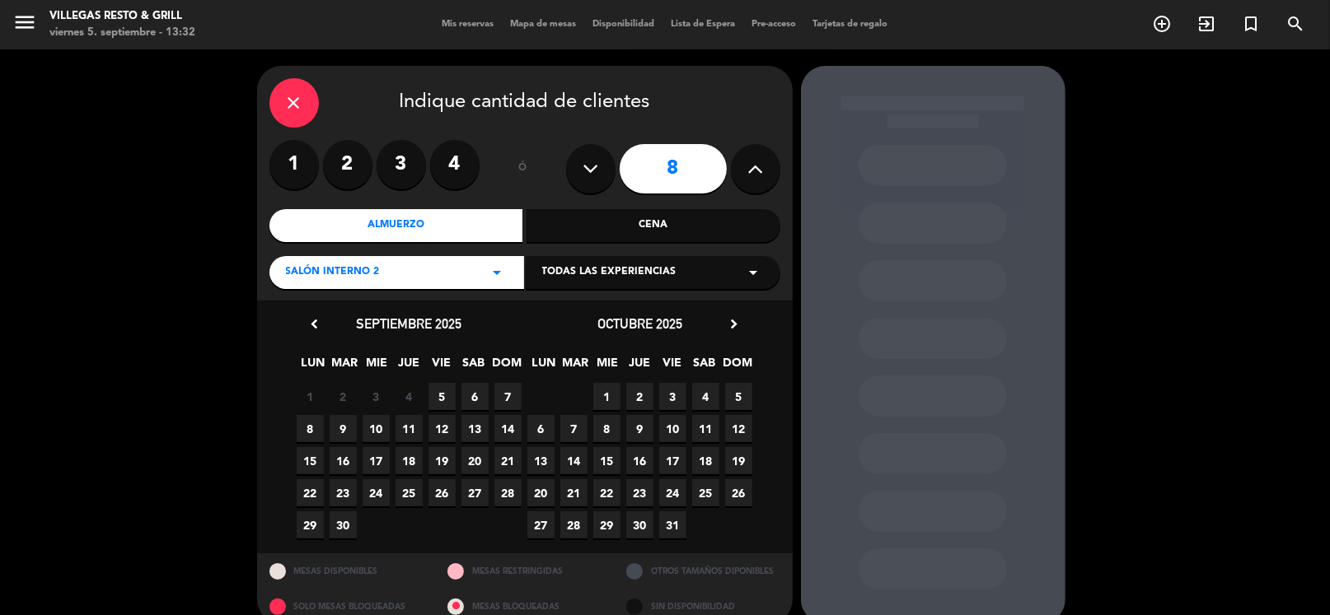
click at [611, 225] on div "Cena" at bounding box center [653, 225] width 254 height 33
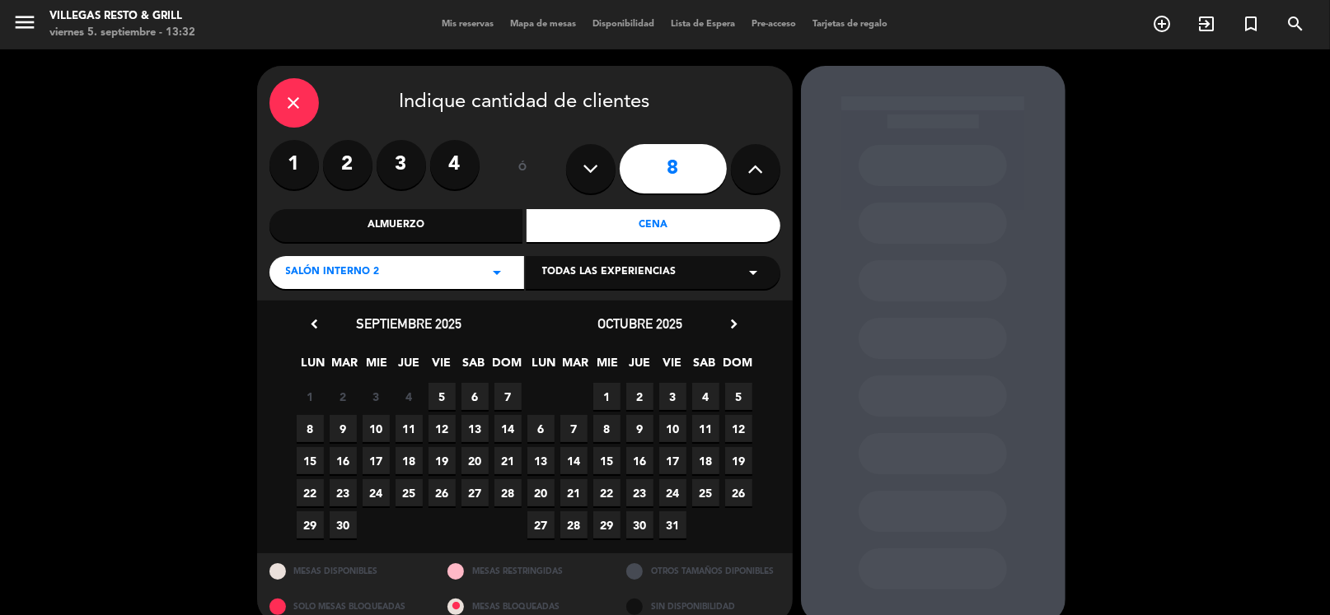
click at [450, 397] on span "5" at bounding box center [441, 396] width 27 height 27
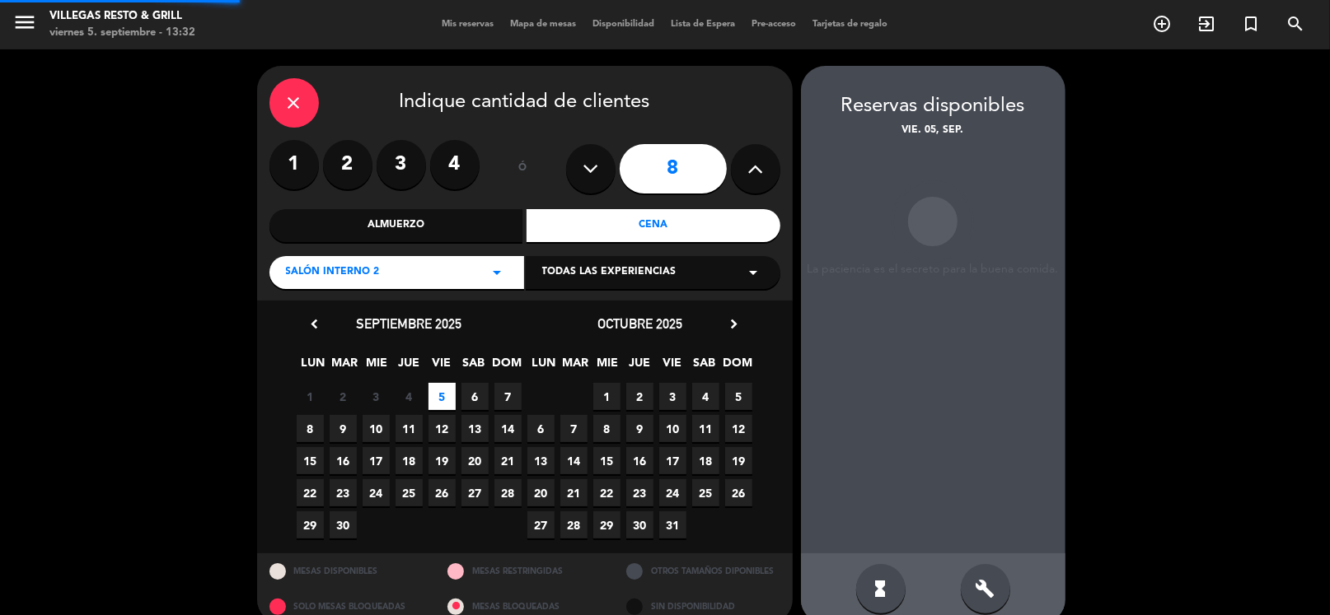
scroll to position [25, 0]
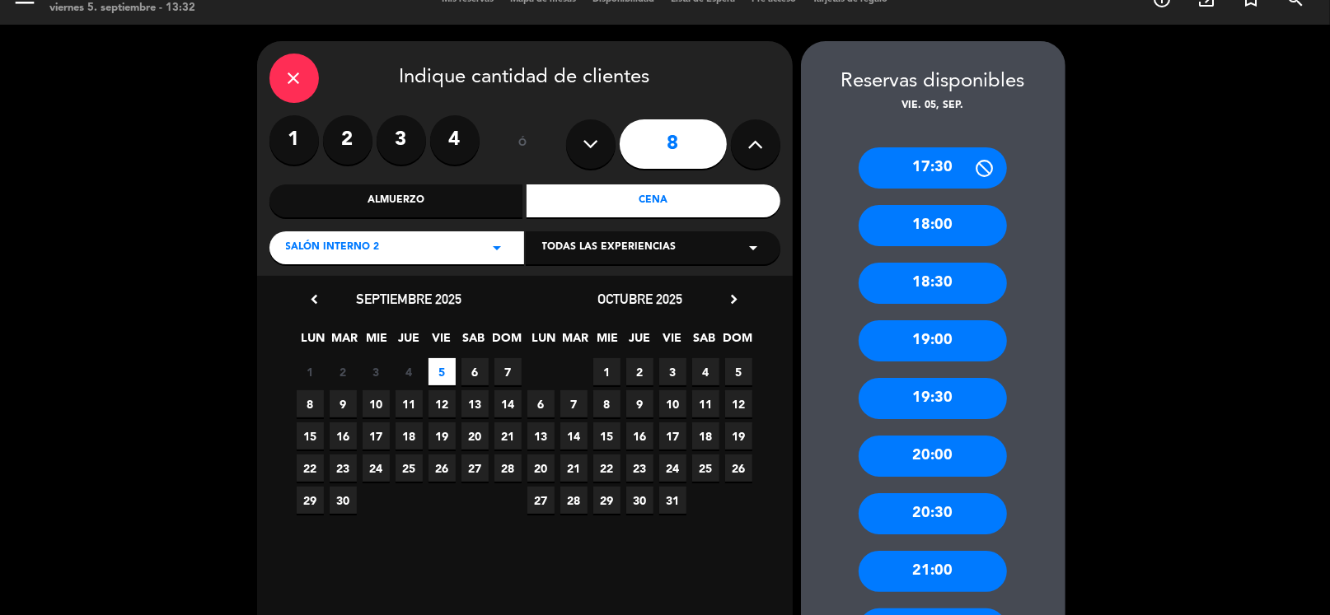
click at [937, 572] on div "21:00" at bounding box center [932, 571] width 148 height 41
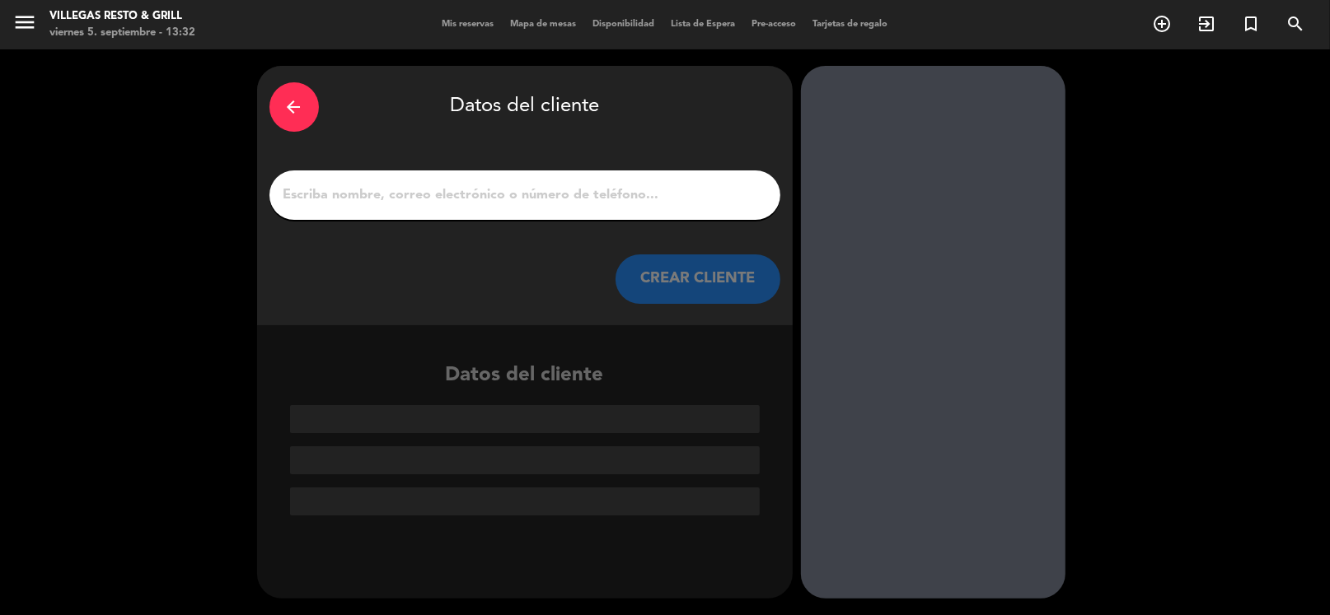
drag, startPoint x: 468, startPoint y: 180, endPoint x: 466, endPoint y: 194, distance: 14.1
click at [468, 186] on div at bounding box center [524, 195] width 511 height 49
click at [466, 194] on input "1" at bounding box center [525, 195] width 486 height 23
paste input "[PERSON_NAME]"
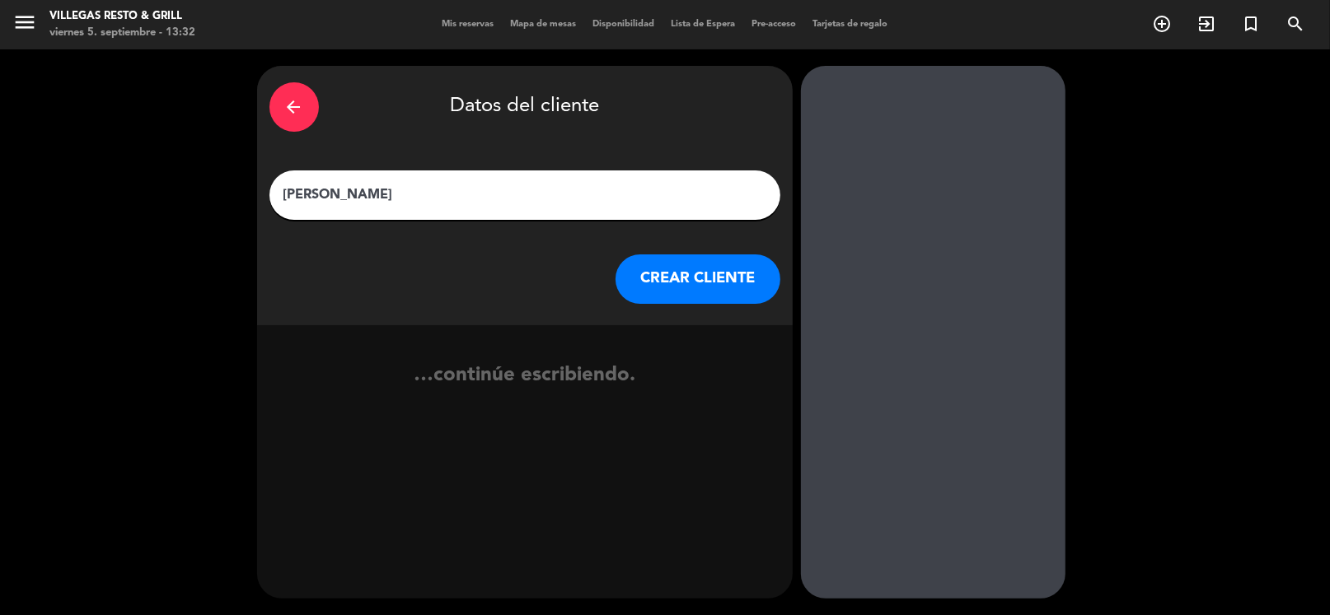
type input "[PERSON_NAME]"
click at [704, 282] on button "CREAR CLIENTE" at bounding box center [697, 279] width 165 height 49
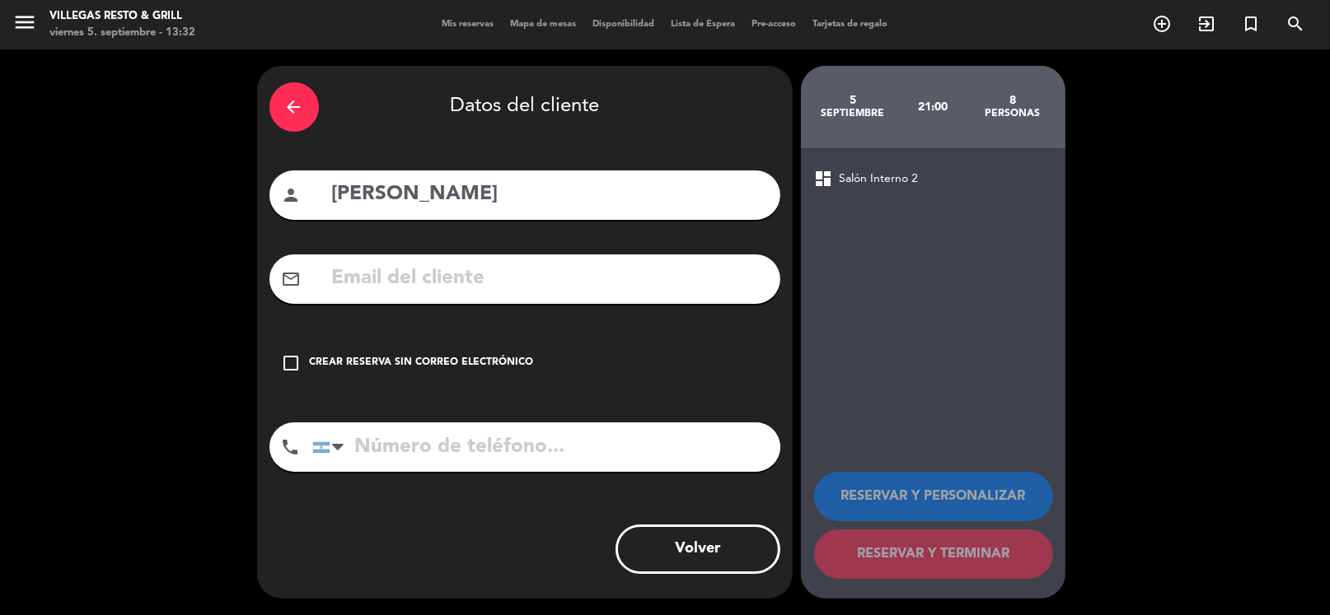
drag, startPoint x: 533, startPoint y: 301, endPoint x: 511, endPoint y: 273, distance: 35.8
paste input "[EMAIL_ADDRESS][DOMAIN_NAME]"
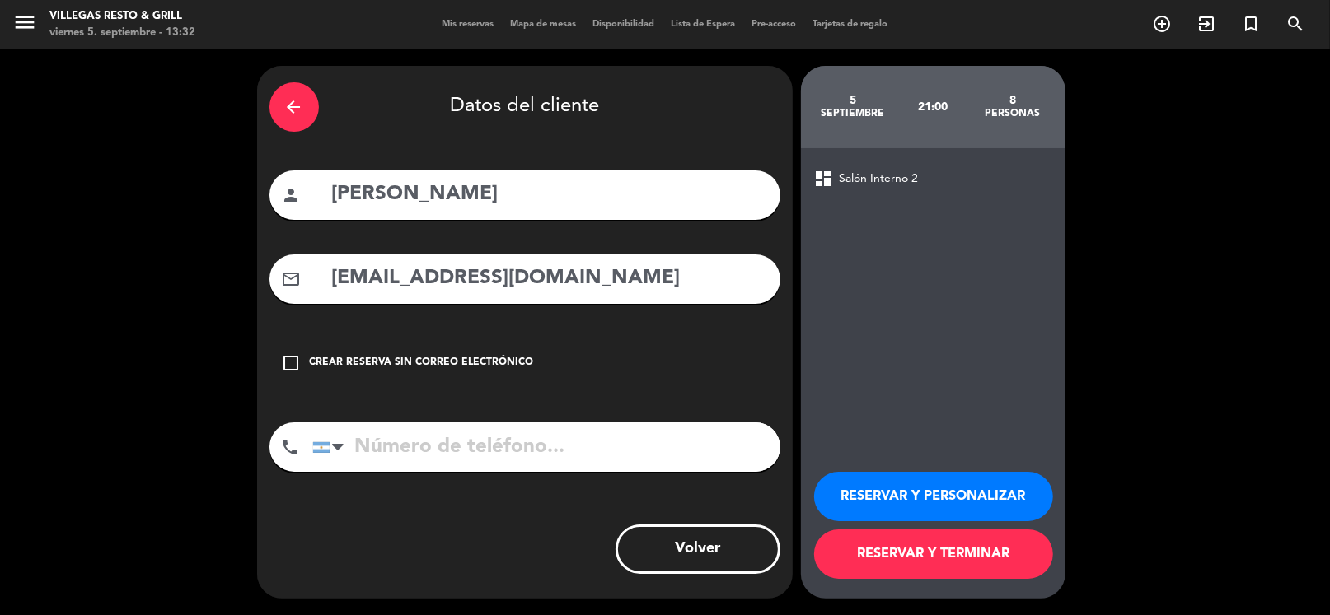
type input "[EMAIL_ADDRESS][DOMAIN_NAME]"
click at [879, 502] on button "RESERVAR Y PERSONALIZAR" at bounding box center [933, 496] width 239 height 49
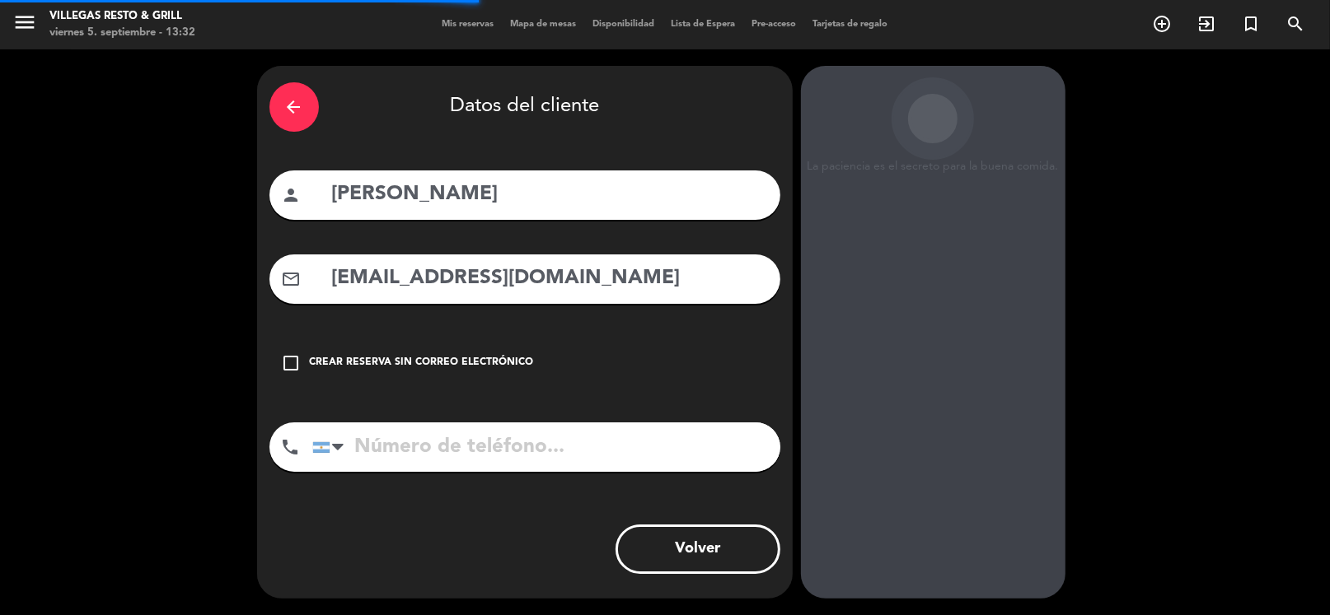
scroll to position [43, 0]
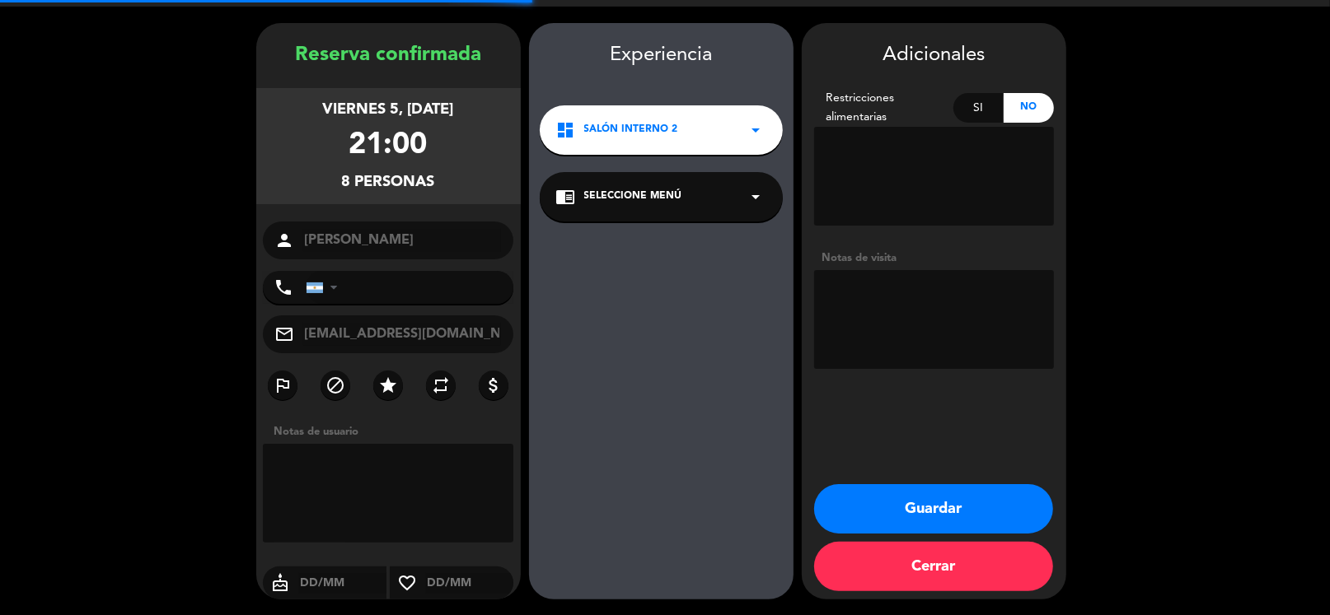
click at [923, 322] on textarea at bounding box center [934, 319] width 240 height 99
type textarea "fio"
click at [876, 512] on button "Guardar" at bounding box center [933, 508] width 239 height 49
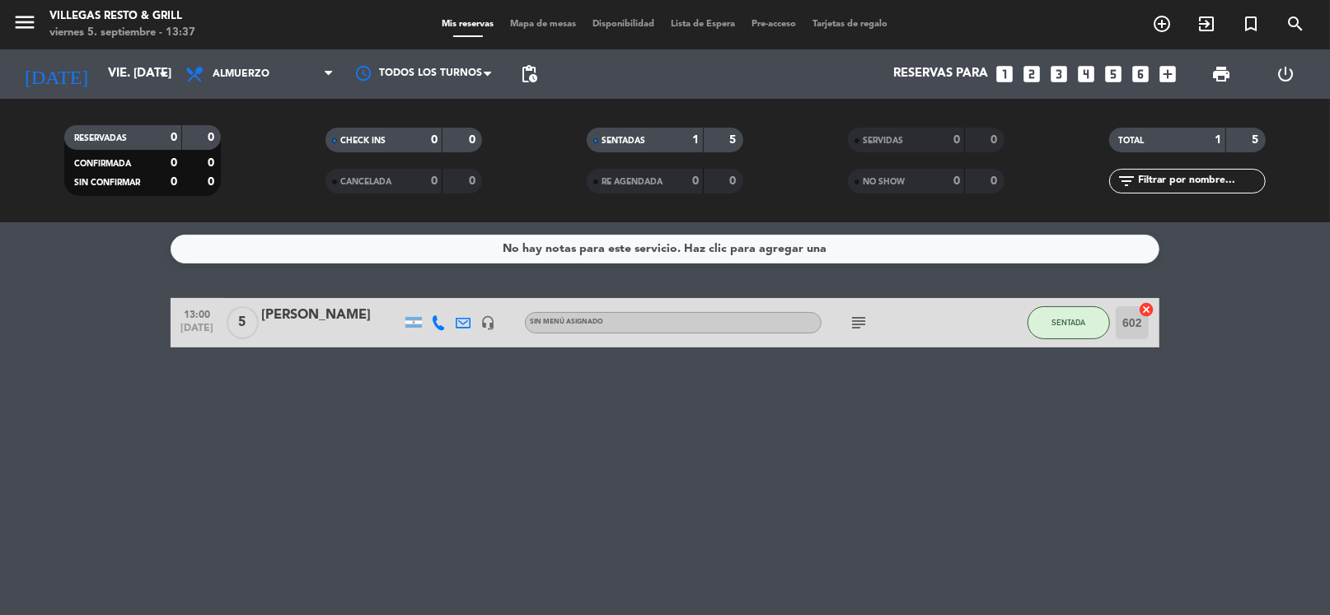
click at [1028, 82] on icon "looks_two" at bounding box center [1031, 73] width 21 height 21
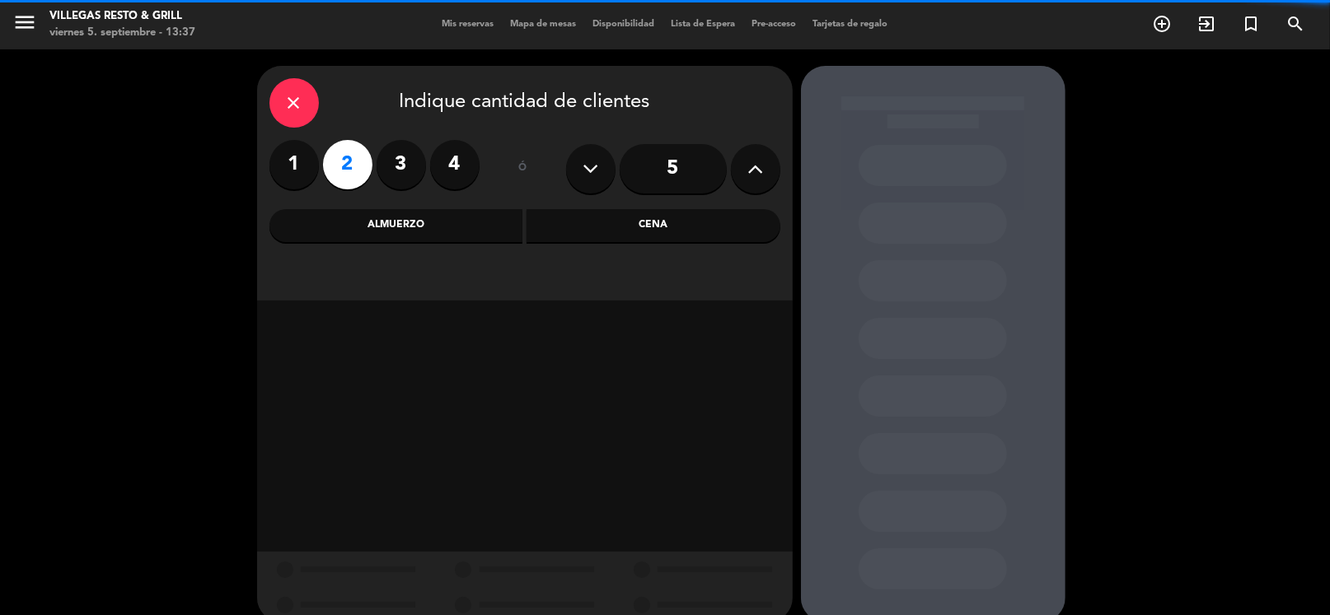
click at [607, 220] on div "Cena" at bounding box center [653, 225] width 254 height 33
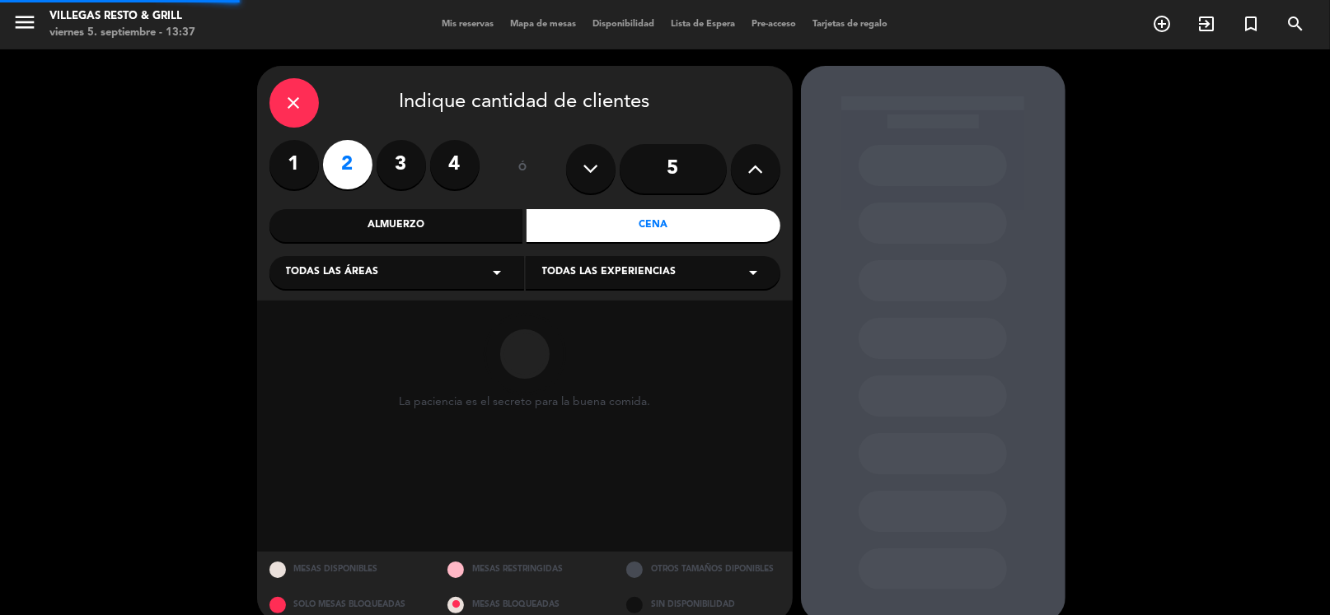
drag, startPoint x: 549, startPoint y: 251, endPoint x: 459, endPoint y: 287, distance: 96.8
click at [484, 279] on div "Todas las áreas arrow_drop_down" at bounding box center [396, 272] width 255 height 33
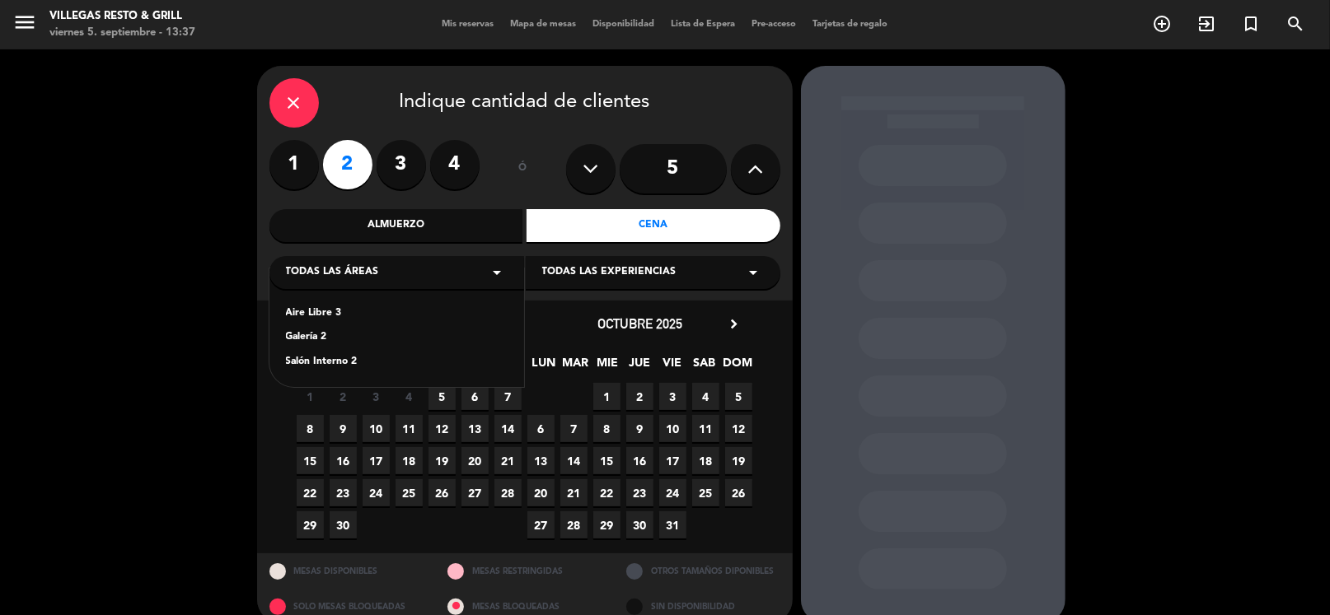
click at [329, 367] on div "Salón Interno 2" at bounding box center [397, 362] width 222 height 16
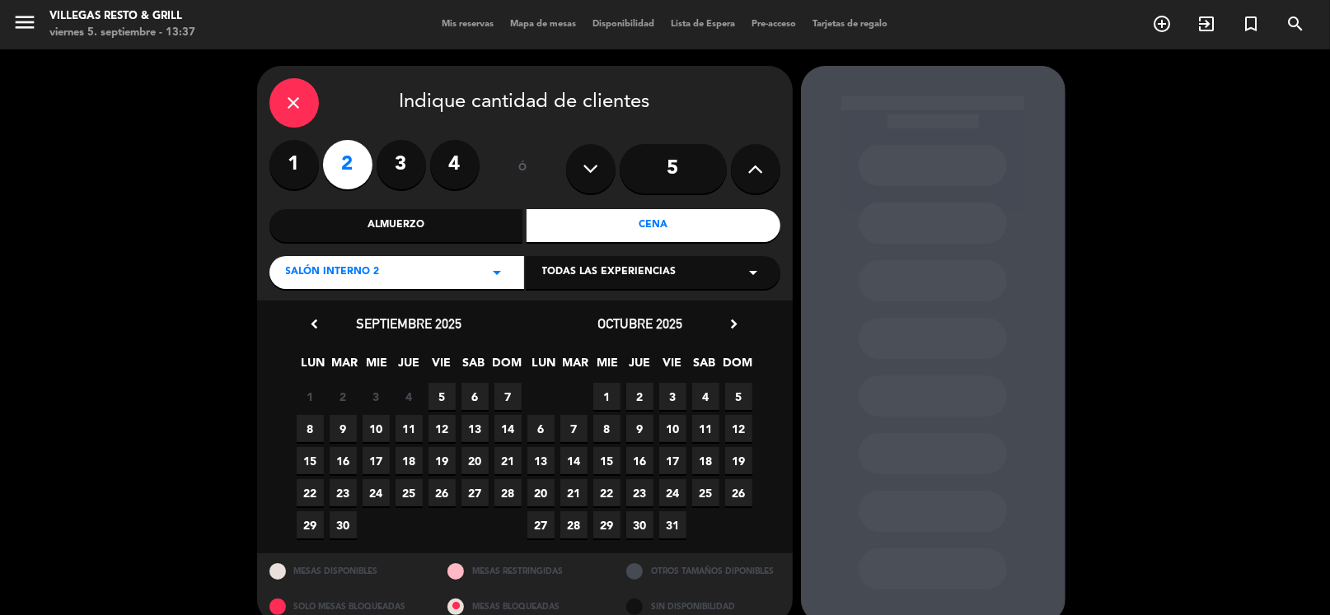
click at [347, 434] on span "9" at bounding box center [342, 428] width 27 height 27
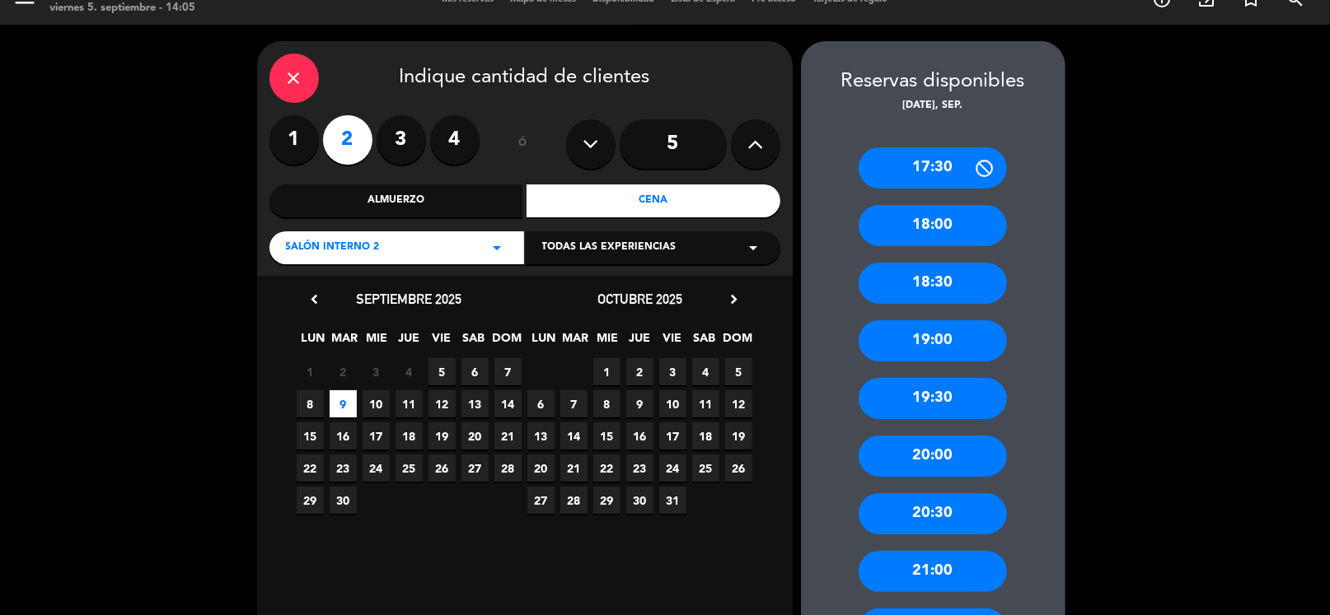
click at [750, 152] on icon at bounding box center [755, 144] width 16 height 25
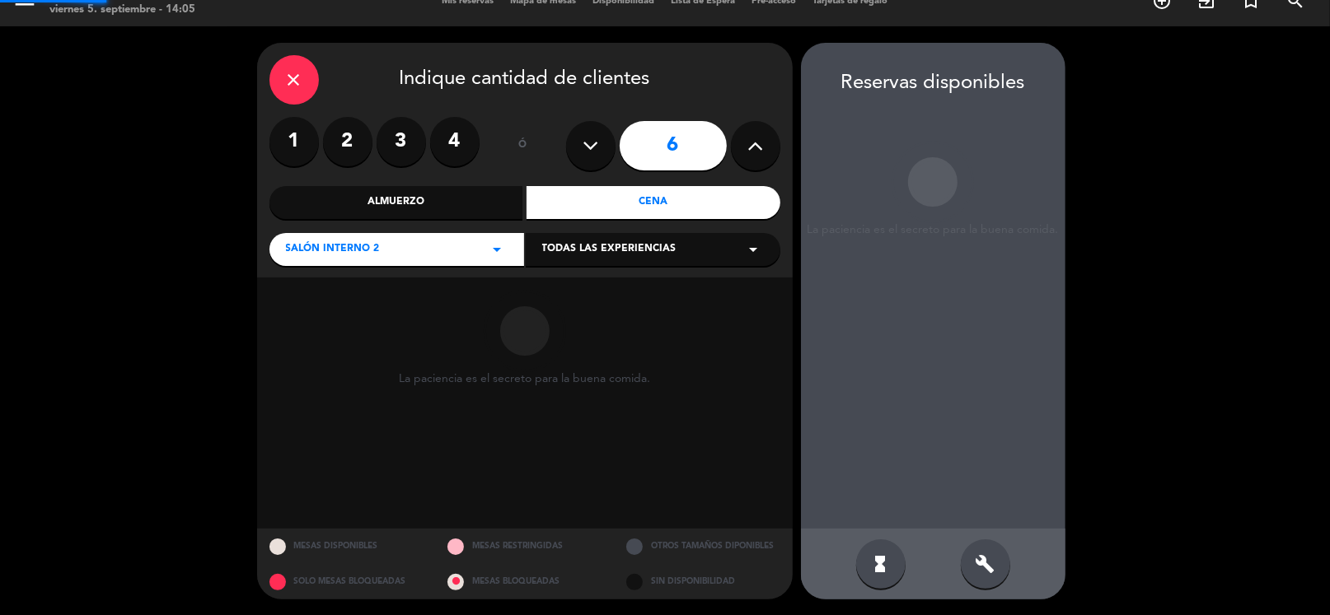
click at [750, 152] on icon at bounding box center [755, 145] width 16 height 25
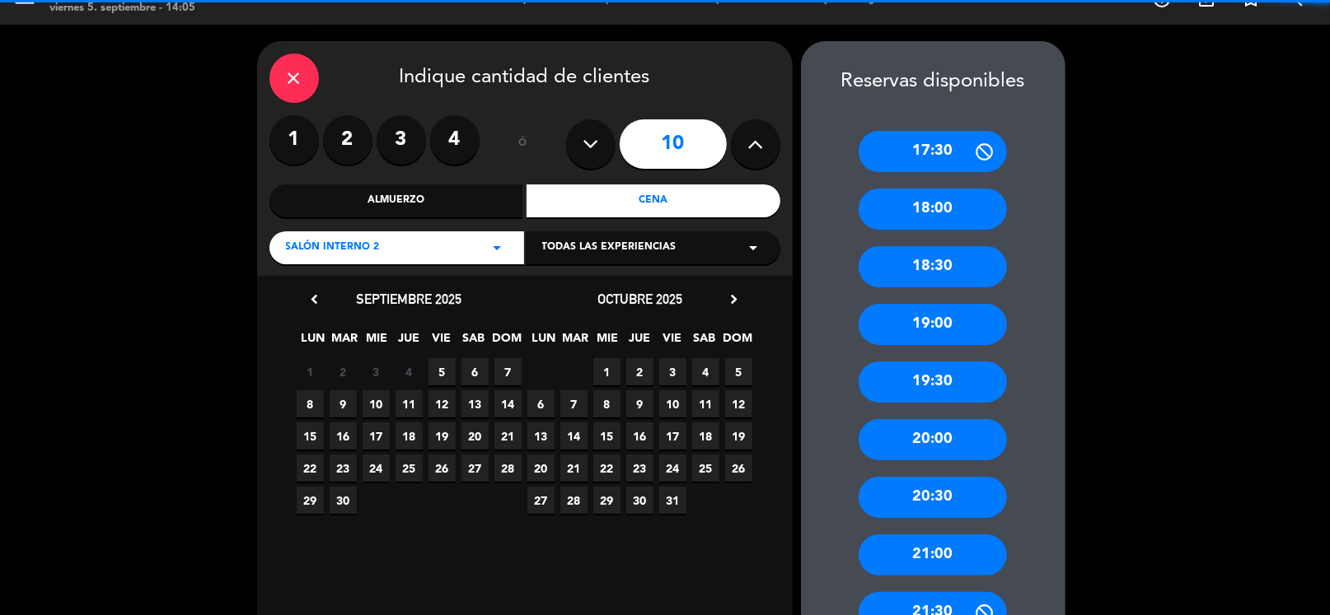
click at [750, 152] on icon at bounding box center [755, 144] width 16 height 25
type input "11"
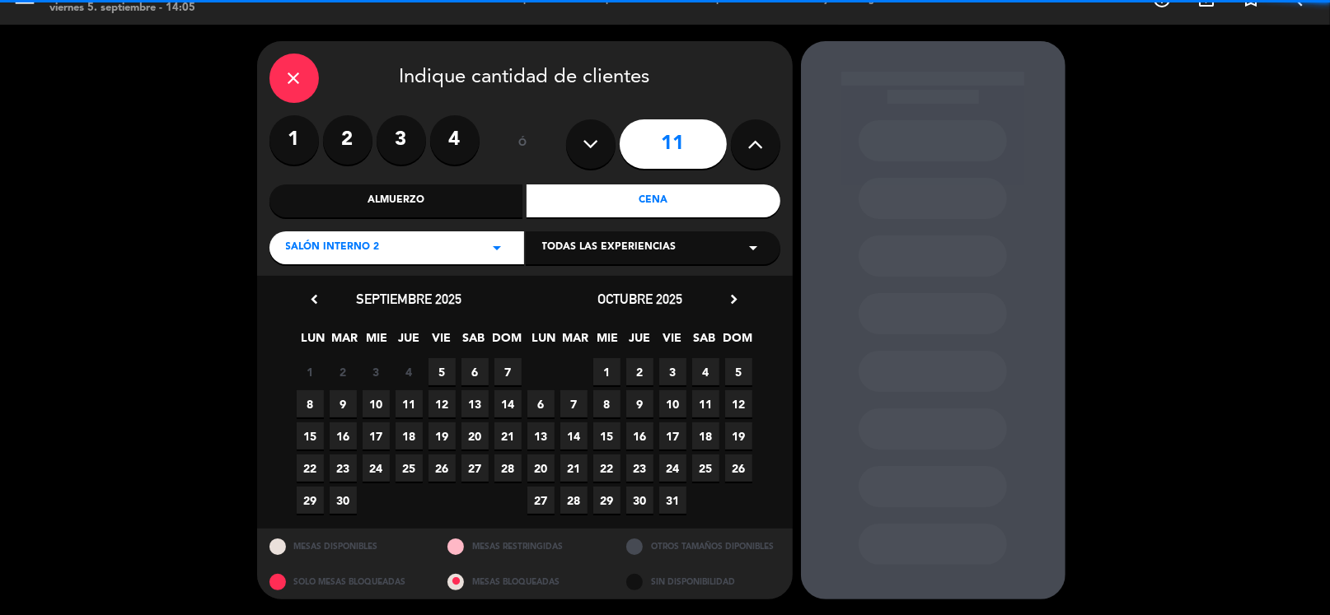
click at [424, 199] on div "Almuerzo" at bounding box center [396, 201] width 254 height 33
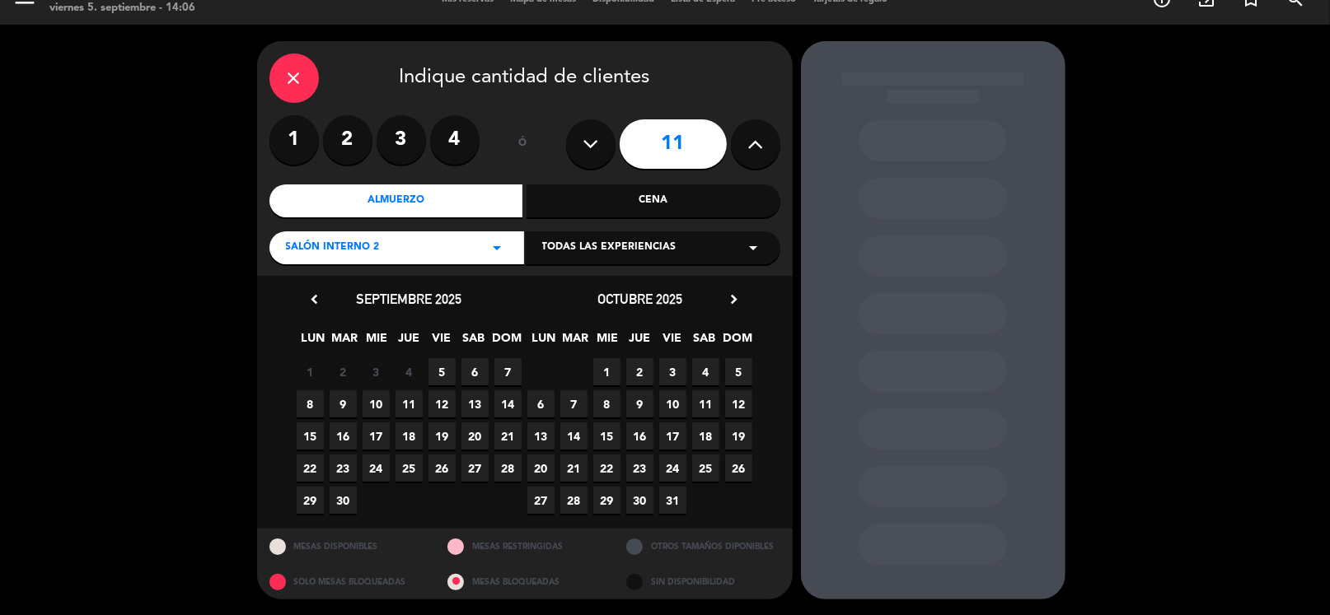
click at [305, 411] on span "8" at bounding box center [310, 403] width 27 height 27
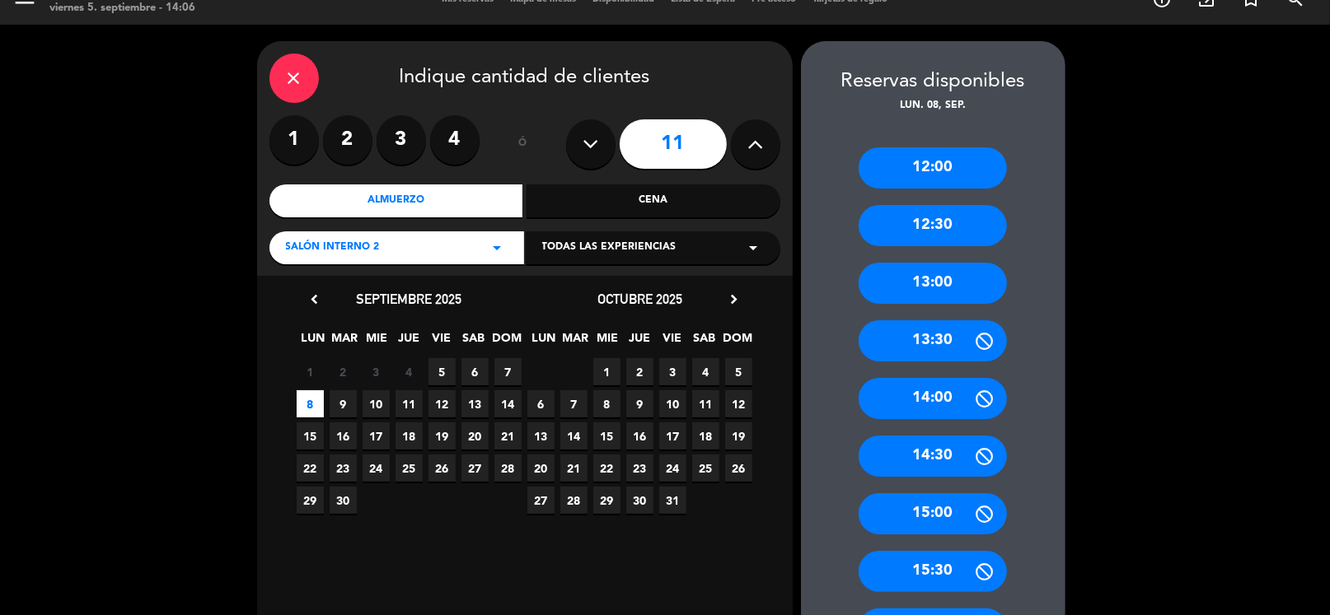
drag, startPoint x: 941, startPoint y: 229, endPoint x: 678, endPoint y: 208, distance: 263.6
click at [936, 218] on div "12:30" at bounding box center [932, 225] width 148 height 41
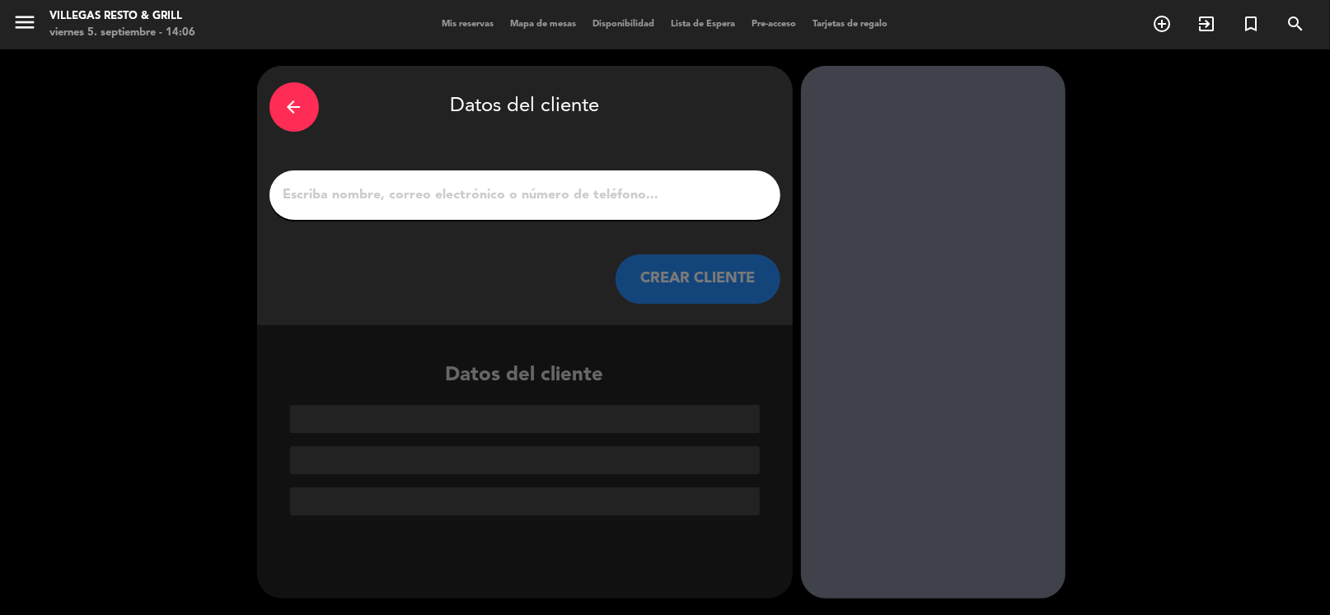
click at [438, 189] on input "1" at bounding box center [525, 195] width 486 height 23
paste input "[PERSON_NAME]"
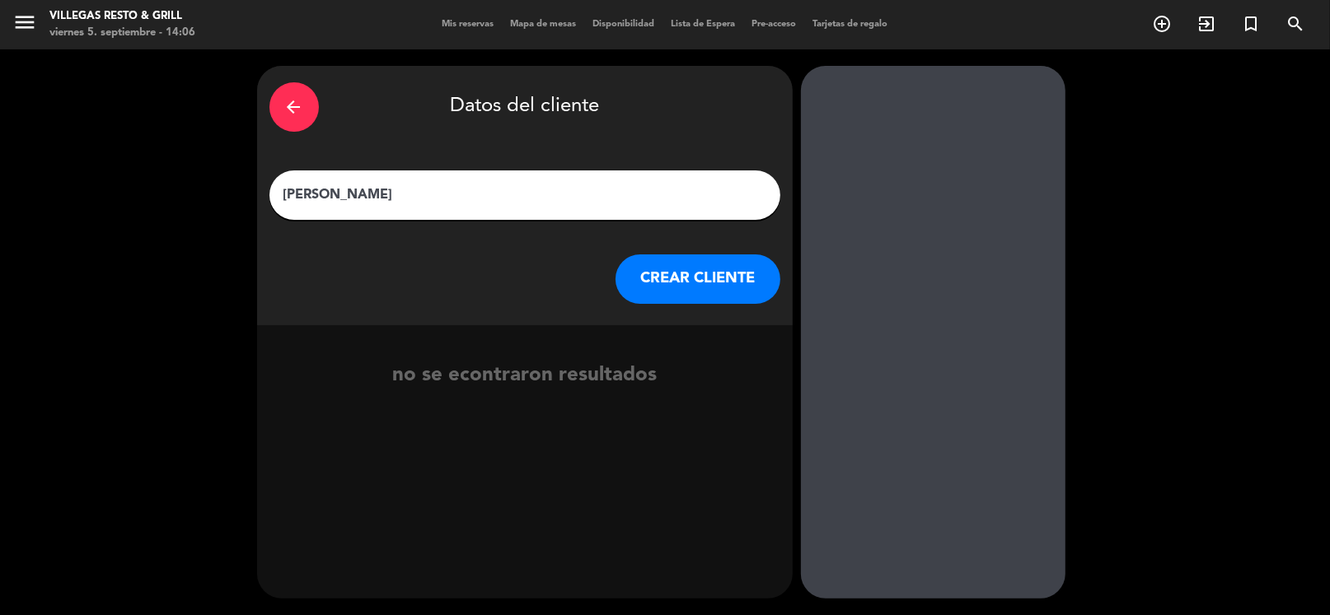
type input "[PERSON_NAME]"
click at [699, 287] on button "CREAR CLIENTE" at bounding box center [697, 279] width 165 height 49
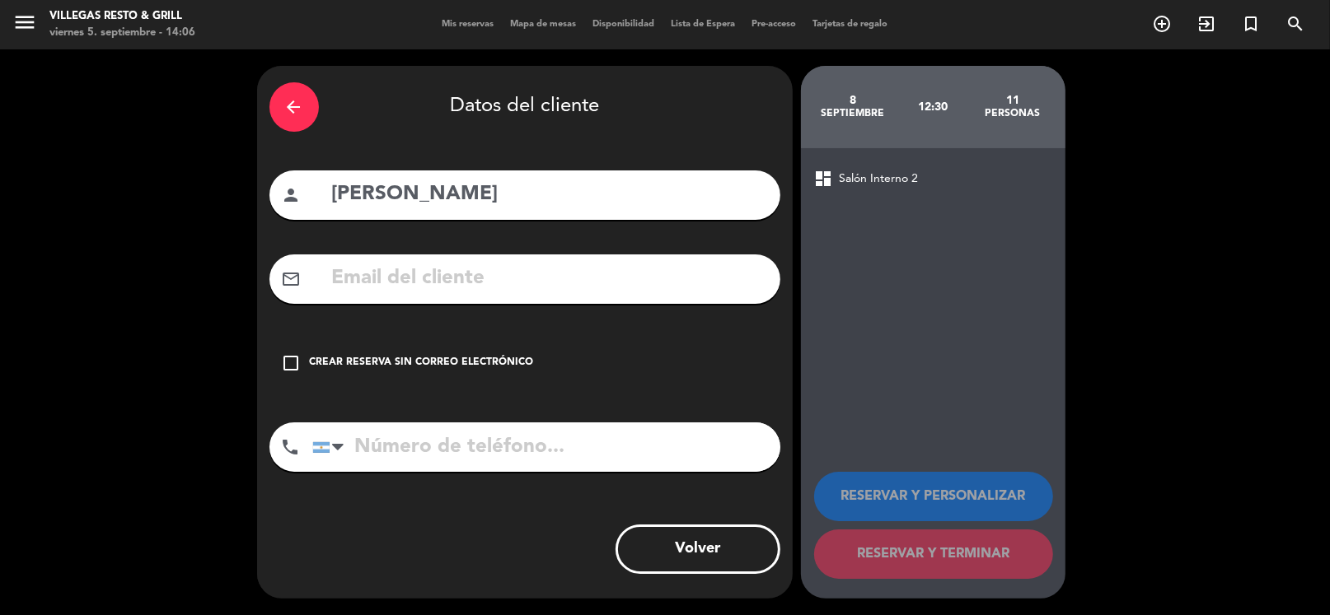
click at [432, 287] on input "text" at bounding box center [548, 279] width 437 height 34
paste input "[EMAIL_ADDRESS][DOMAIN_NAME]"
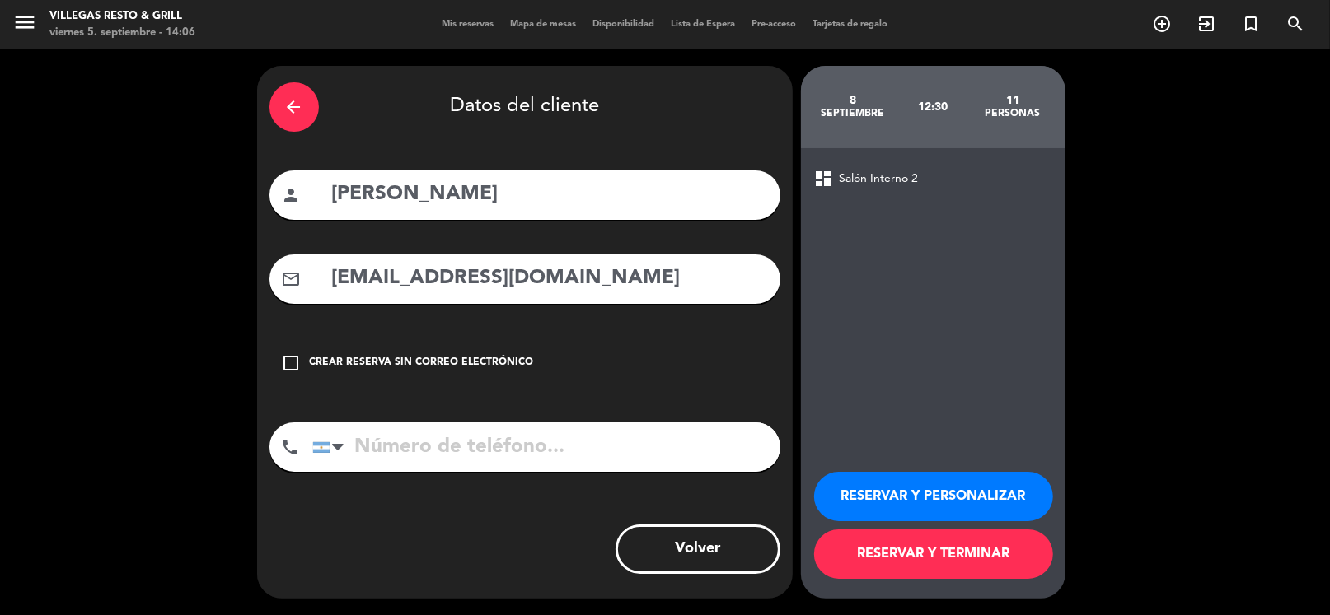
type input "[EMAIL_ADDRESS][DOMAIN_NAME]"
click at [481, 451] on input "tel" at bounding box center [546, 447] width 468 height 49
paste input "[PHONE_NUMBER]"
type input "[PHONE_NUMBER]"
click at [876, 498] on button "RESERVAR Y PERSONALIZAR" at bounding box center [933, 496] width 239 height 49
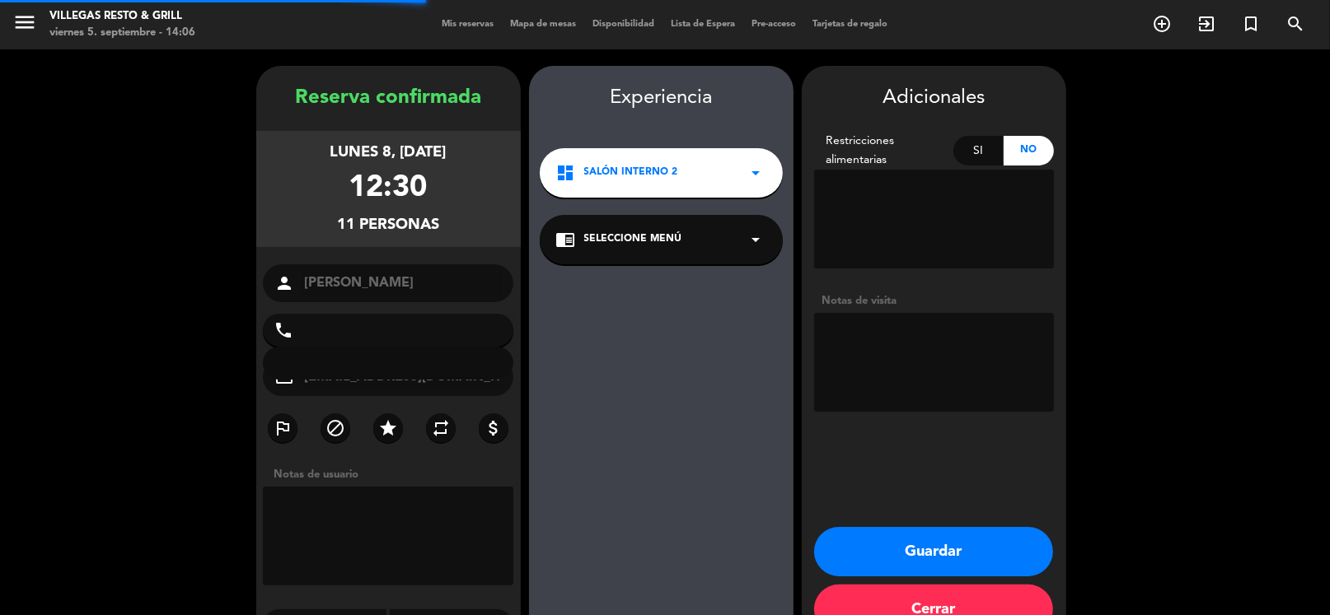
type input "[PHONE_NUMBER]"
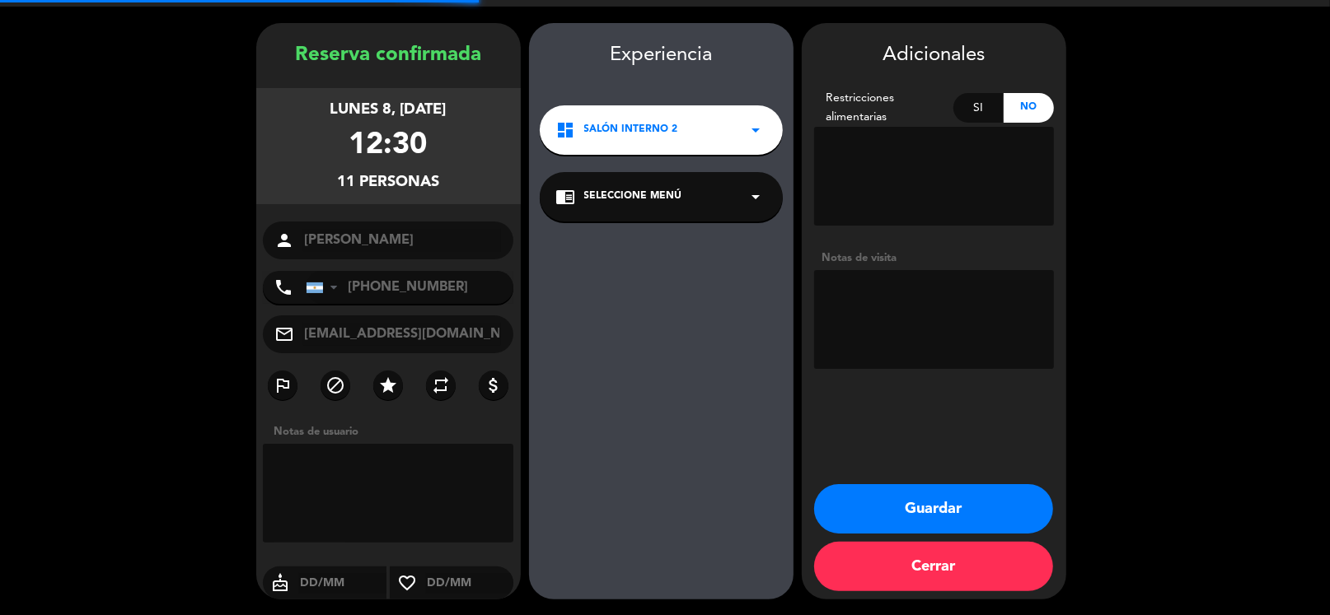
click at [932, 292] on textarea at bounding box center [934, 319] width 240 height 99
type textarea "F"
type textarea "menu ejecutivo"
click at [919, 502] on button "Guardar" at bounding box center [933, 508] width 239 height 49
